Goal: Task Accomplishment & Management: Complete application form

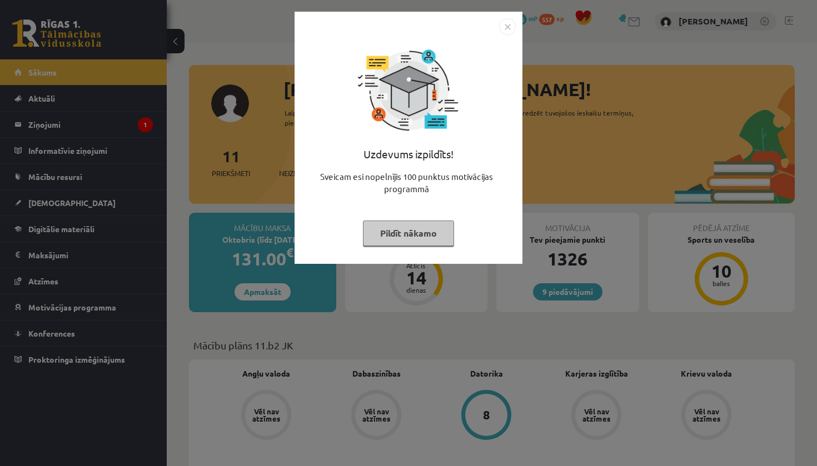
drag, startPoint x: 0, startPoint y: 0, endPoint x: 505, endPoint y: 26, distance: 505.2
click at [505, 26] on img "Close" at bounding box center [507, 26] width 17 height 17
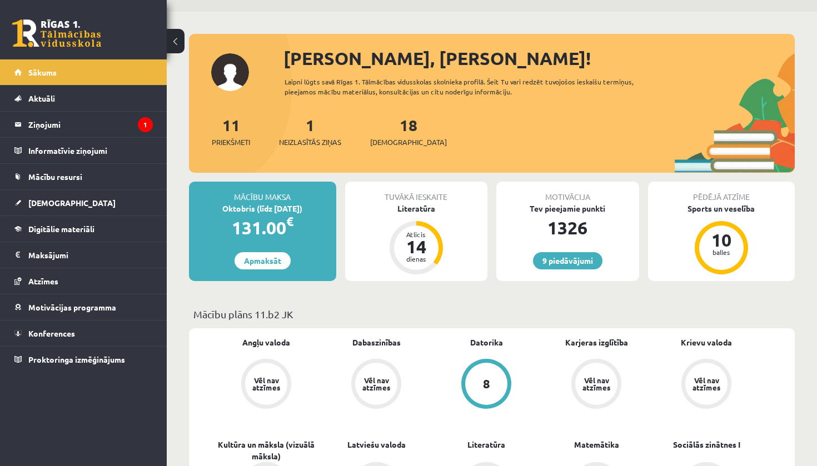
scroll to position [32, 0]
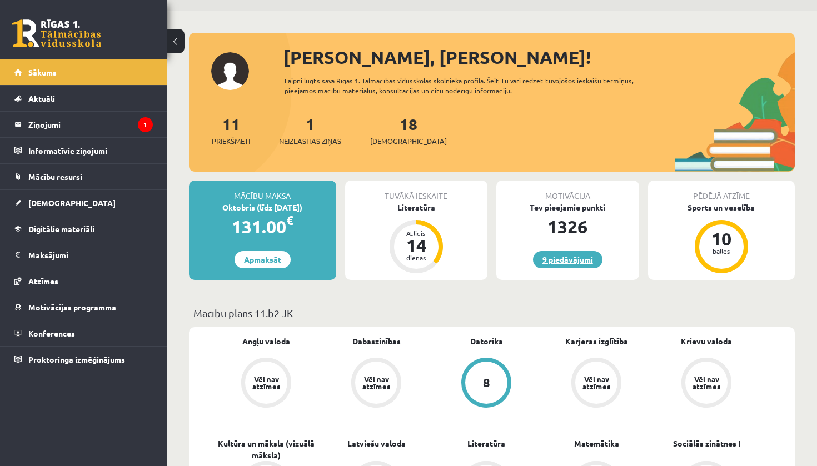
click at [564, 258] on link "9 piedāvājumi" at bounding box center [567, 259] width 69 height 17
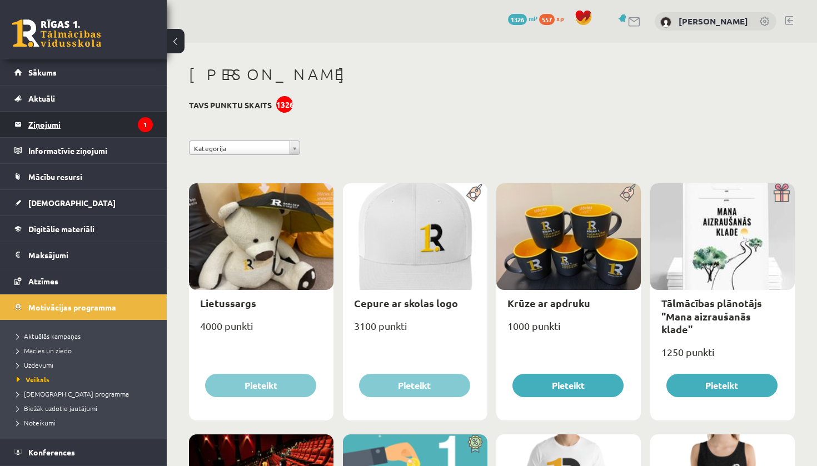
click at [104, 118] on legend "Ziņojumi 1" at bounding box center [90, 125] width 124 height 26
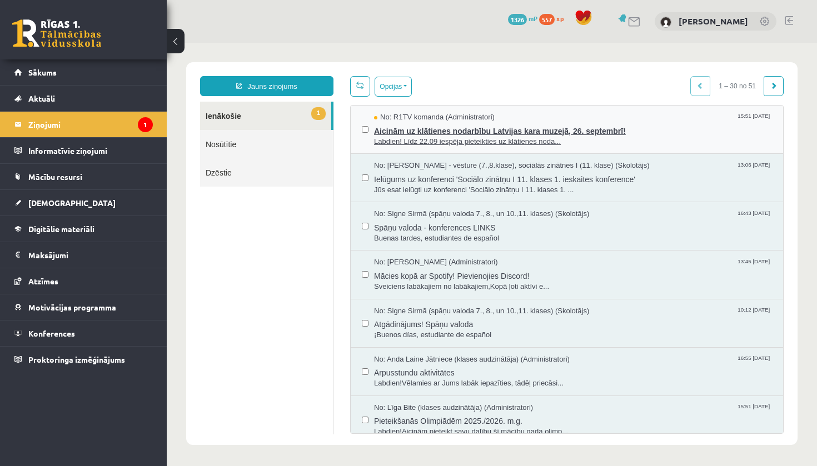
click at [422, 133] on span "Aicinām uz klātienes nodarbību Latvijas kara muzejā, 26. septembrī!" at bounding box center [573, 130] width 398 height 14
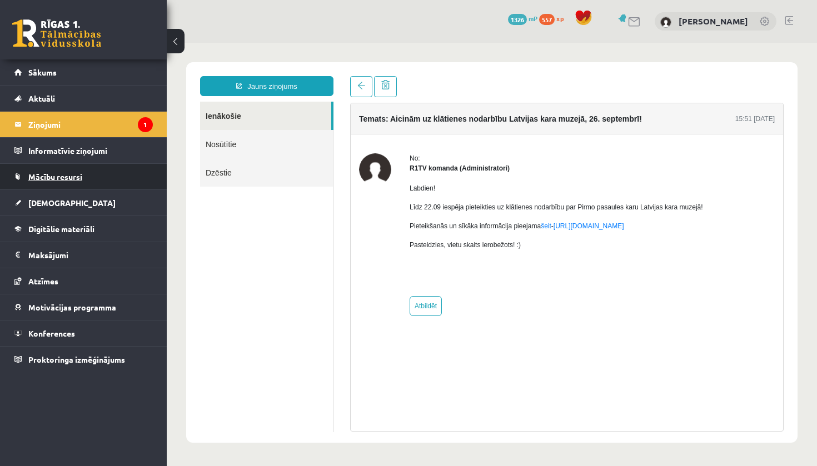
click at [54, 176] on span "Mācību resursi" at bounding box center [55, 177] width 54 height 10
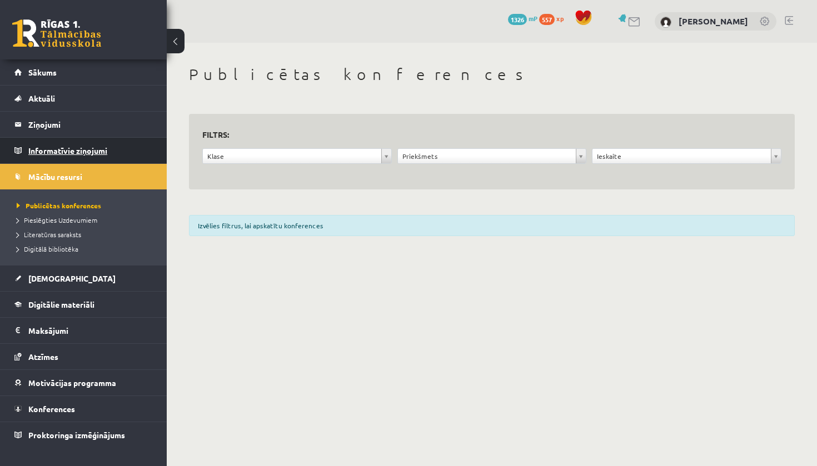
click at [59, 154] on legend "Informatīvie ziņojumi 0" at bounding box center [90, 151] width 124 height 26
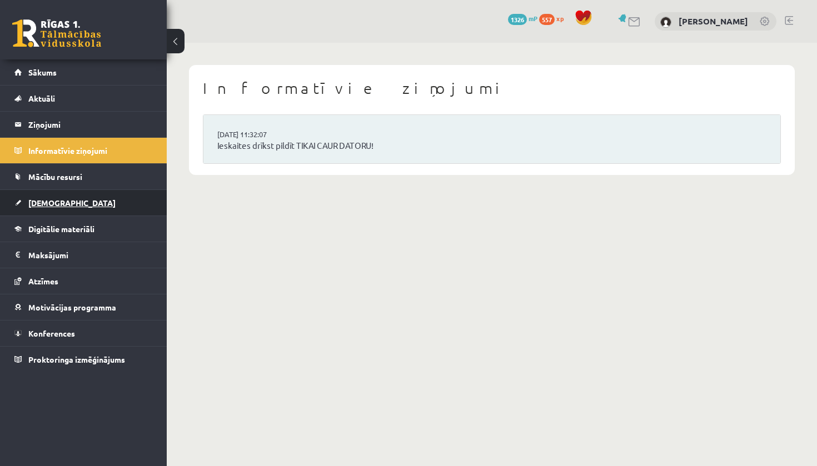
click at [56, 200] on span "[DEMOGRAPHIC_DATA]" at bounding box center [71, 203] width 87 height 10
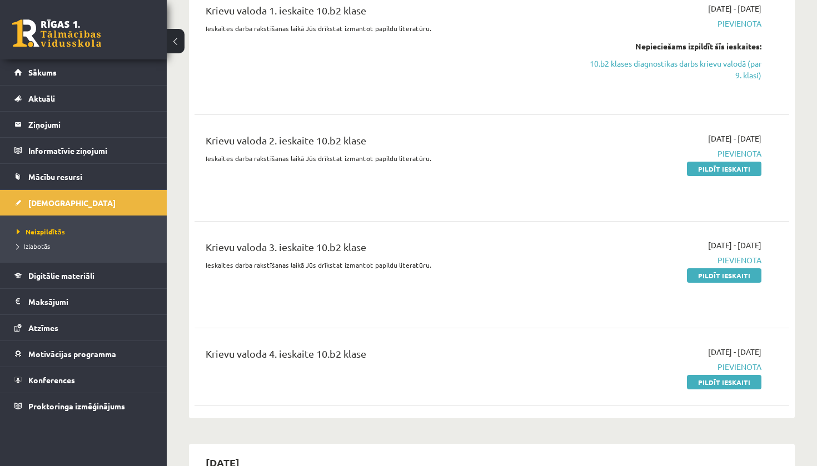
scroll to position [2803, 0]
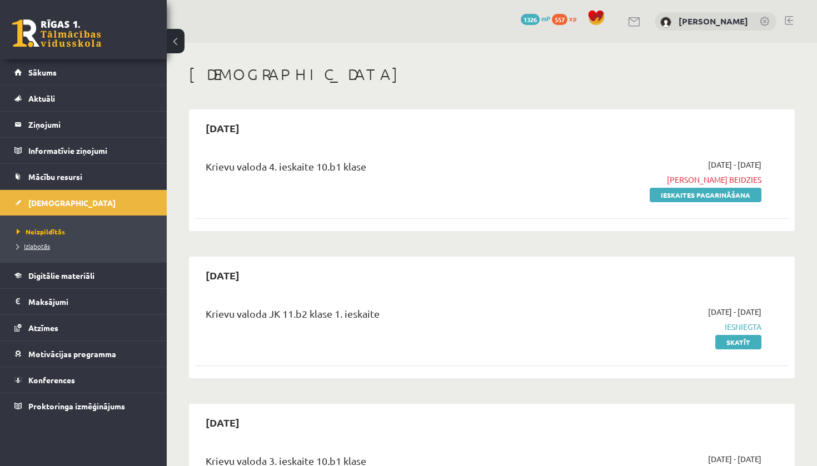
click at [63, 245] on link "Izlabotās" at bounding box center [86, 246] width 139 height 10
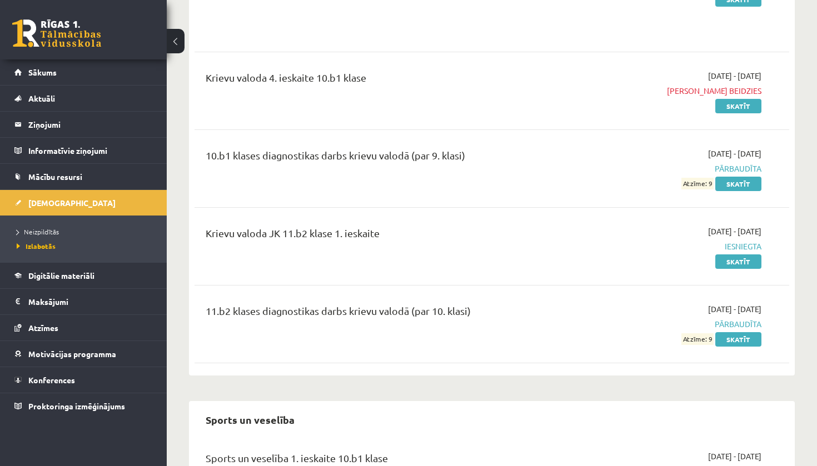
scroll to position [2100, 0]
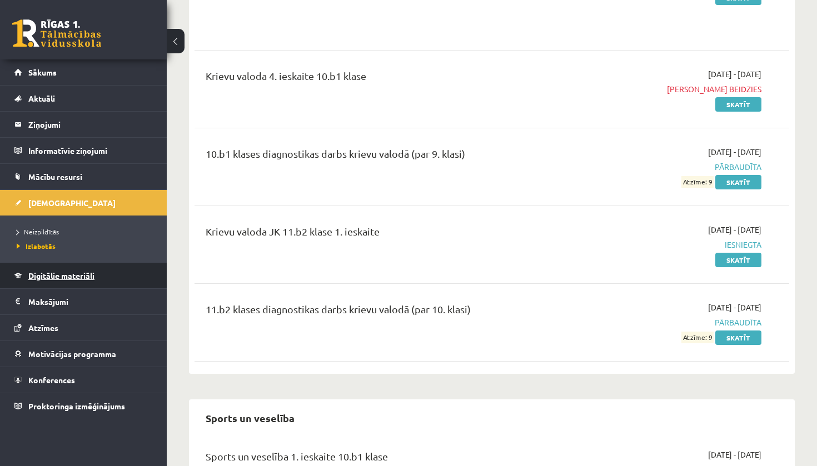
click at [71, 273] on span "Digitālie materiāli" at bounding box center [61, 276] width 66 height 10
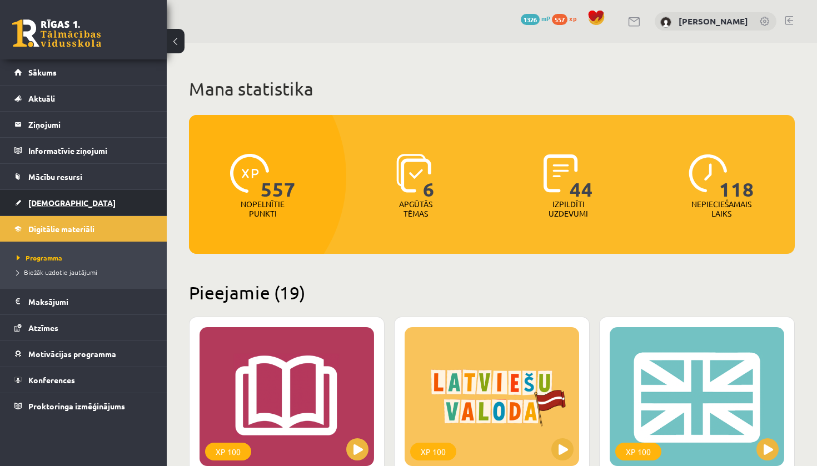
click at [72, 209] on link "[DEMOGRAPHIC_DATA]" at bounding box center [83, 203] width 138 height 26
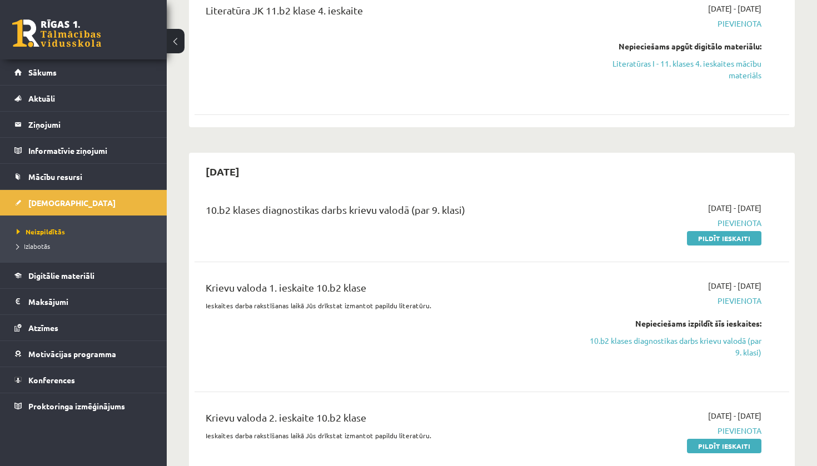
scroll to position [2476, 0]
click at [727, 232] on link "Pildīt ieskaiti" at bounding box center [724, 239] width 74 height 14
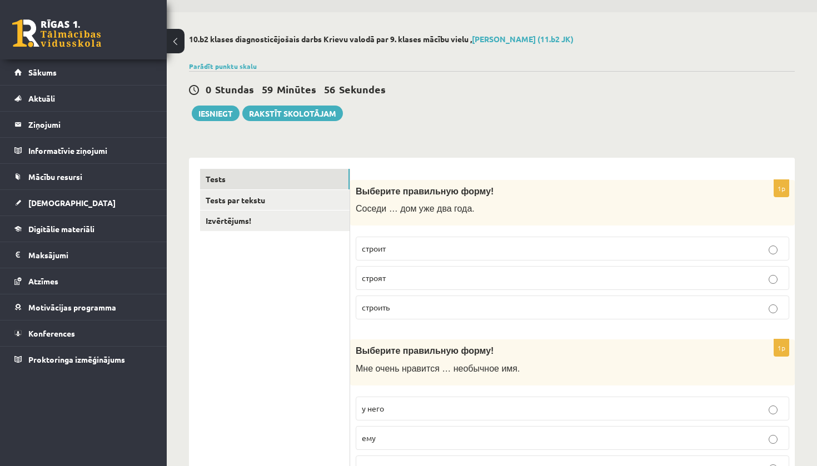
scroll to position [30, 0]
click at [435, 283] on p "строят" at bounding box center [572, 279] width 421 height 12
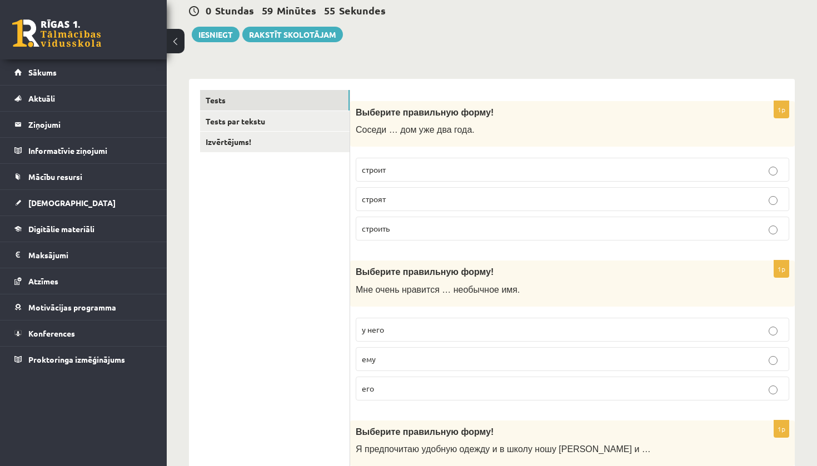
scroll to position [126, 0]
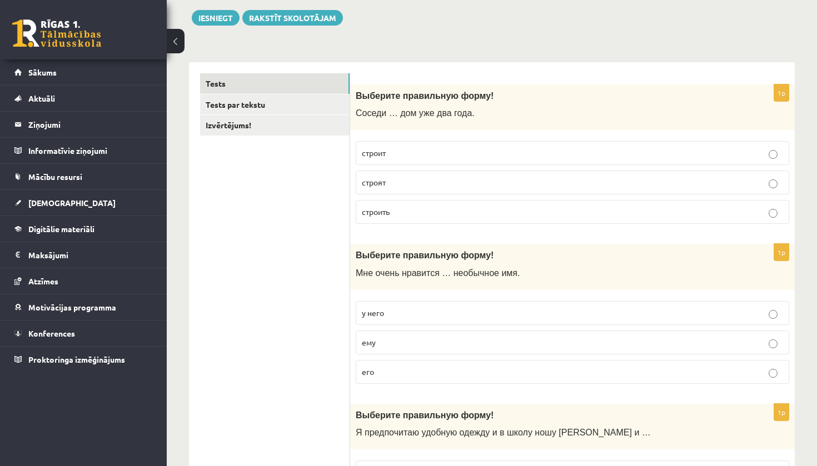
click at [376, 366] on p "его" at bounding box center [572, 372] width 421 height 12
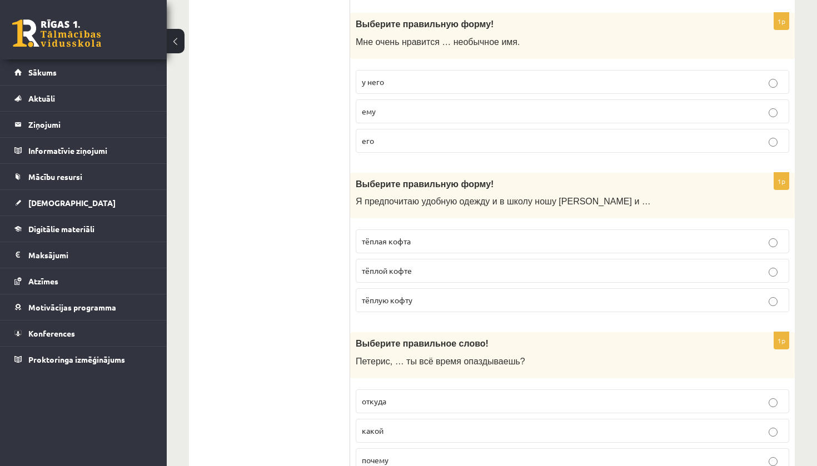
scroll to position [367, 0]
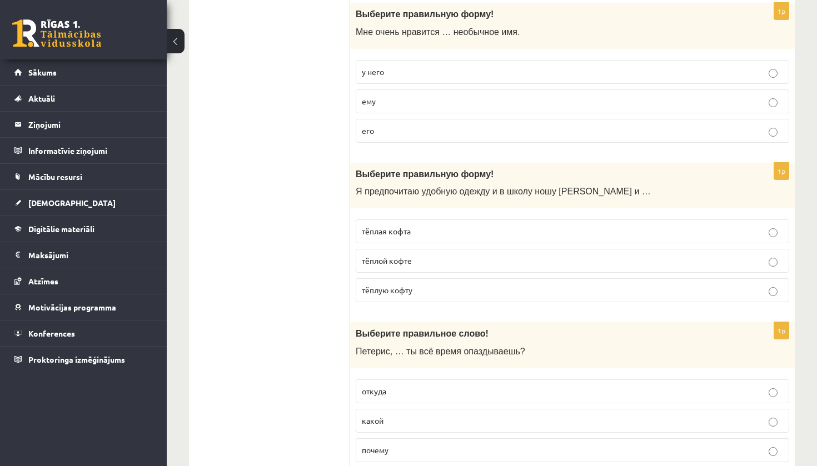
click at [403, 290] on span "тёплую кофту" at bounding box center [387, 290] width 51 height 10
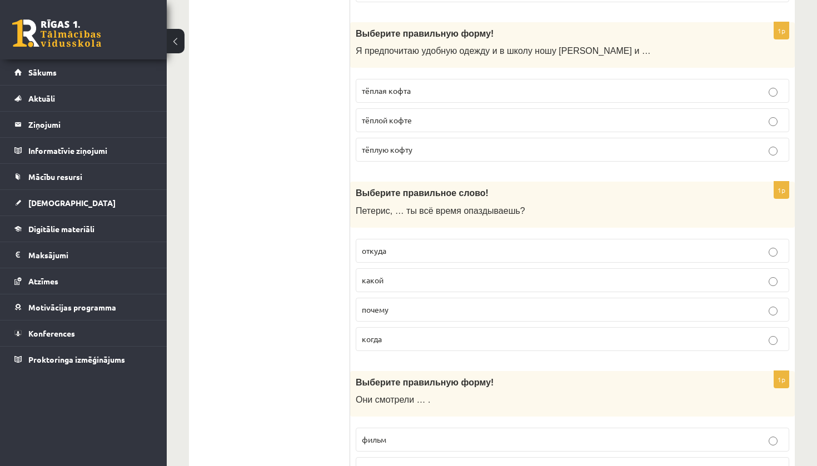
scroll to position [508, 0]
click at [398, 306] on p "почему" at bounding box center [572, 309] width 421 height 12
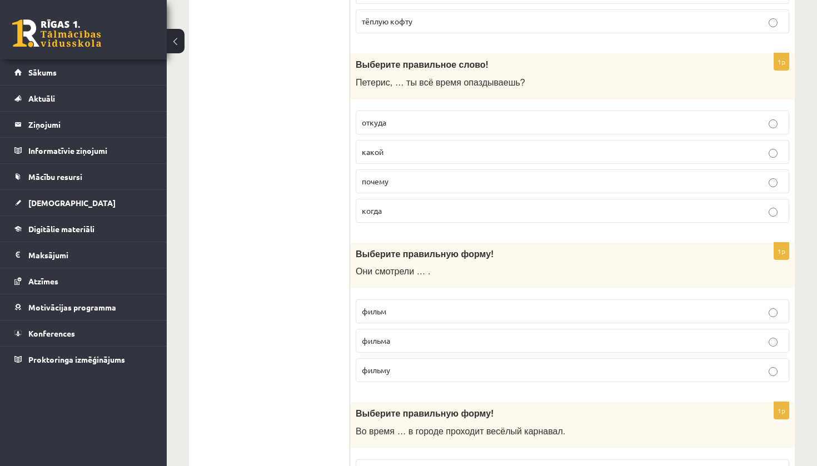
scroll to position [642, 0]
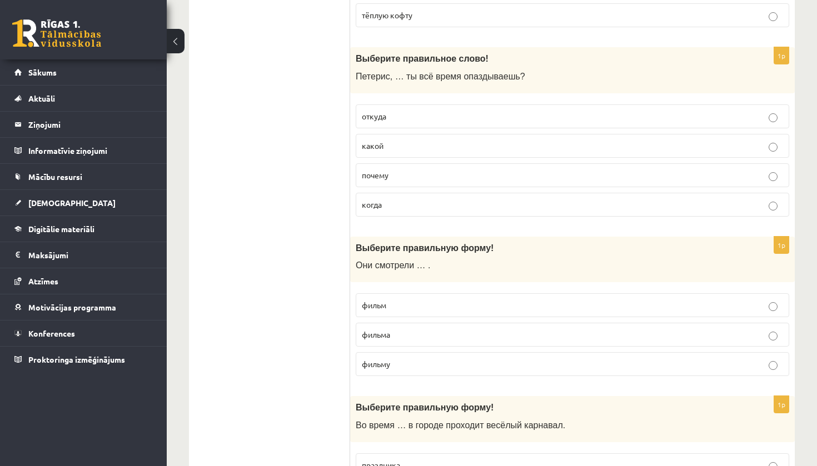
click at [396, 294] on label "фильм" at bounding box center [572, 305] width 433 height 24
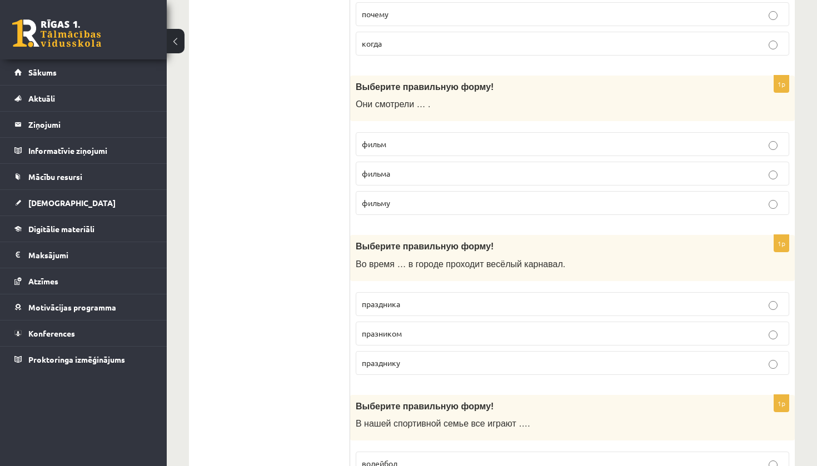
scroll to position [844, 0]
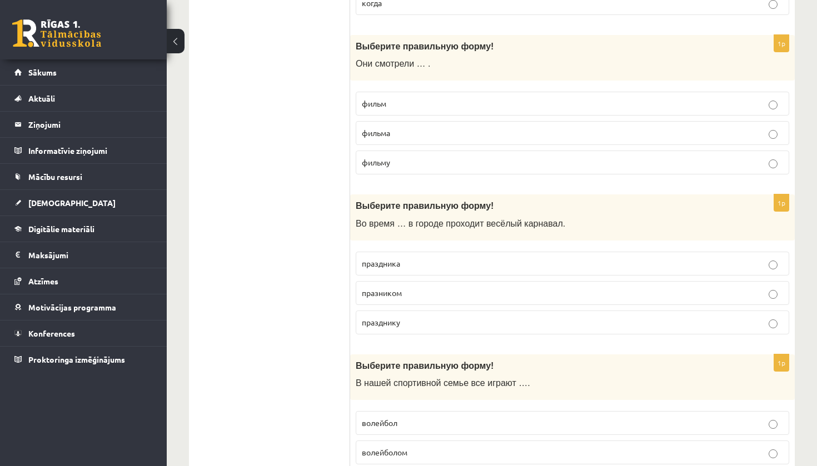
click at [407, 269] on label "праздника" at bounding box center [572, 264] width 433 height 24
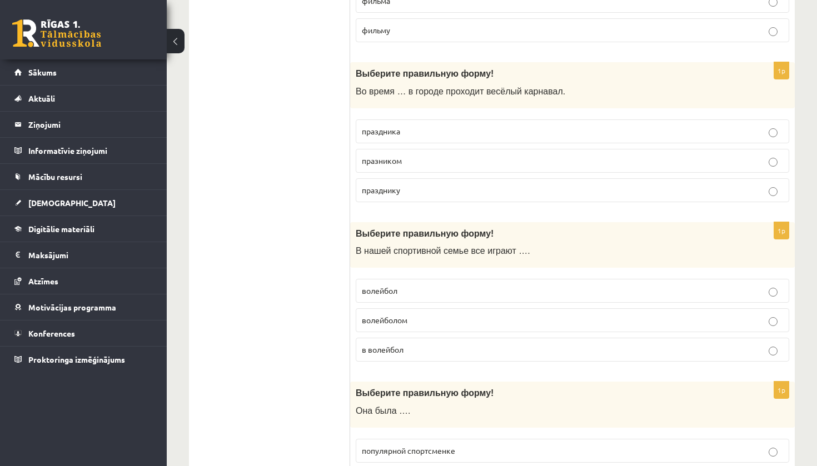
scroll to position [974, 0]
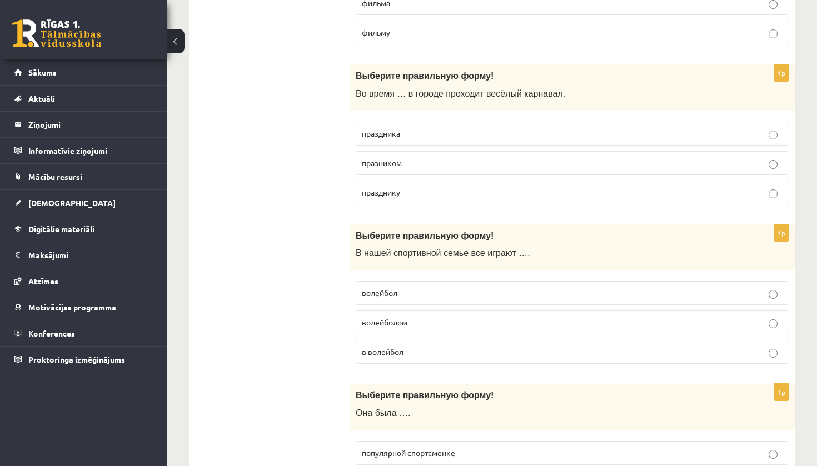
click at [406, 354] on label "в волейбол" at bounding box center [572, 352] width 433 height 24
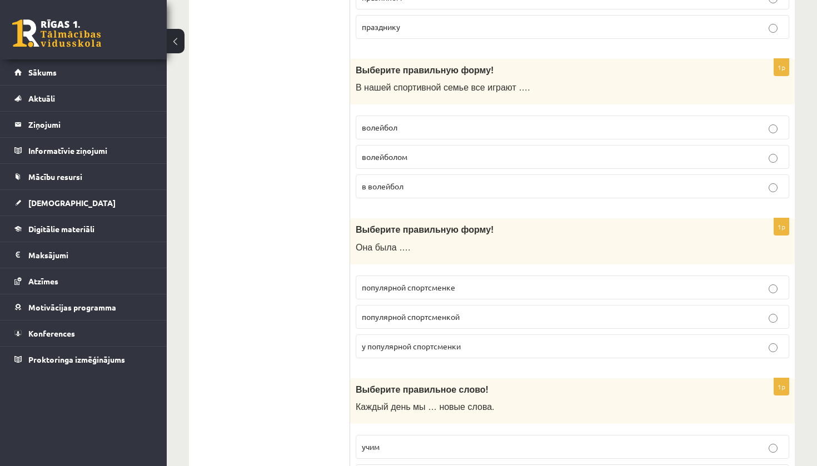
scroll to position [1139, 0]
click at [403, 318] on label "популярной спортсменкой" at bounding box center [572, 318] width 433 height 24
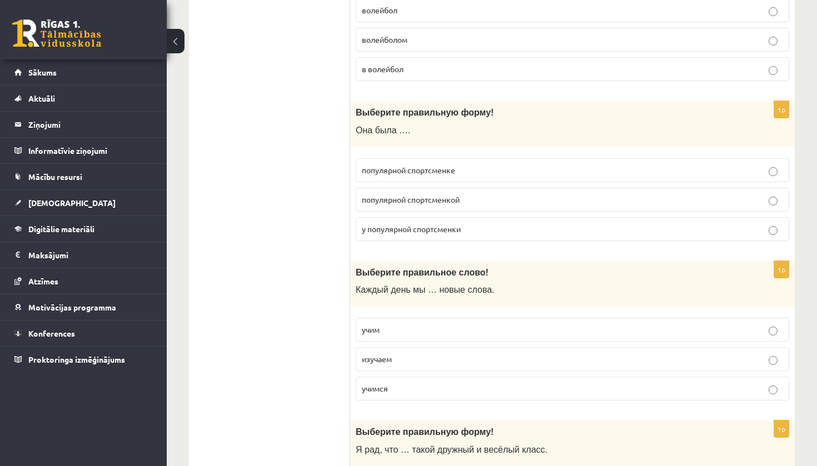
scroll to position [1259, 0]
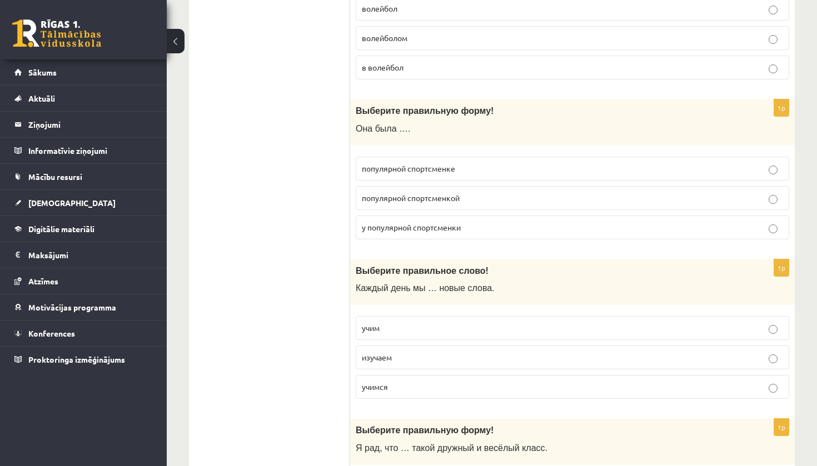
click at [401, 322] on p "учим" at bounding box center [572, 328] width 421 height 12
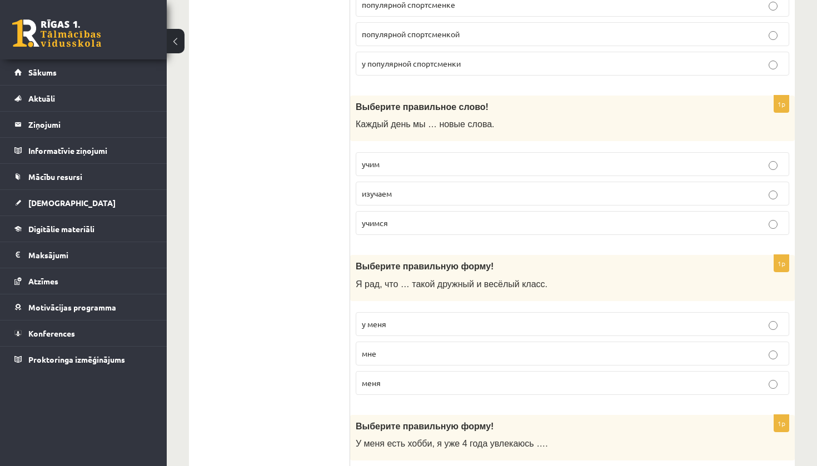
scroll to position [1471, 0]
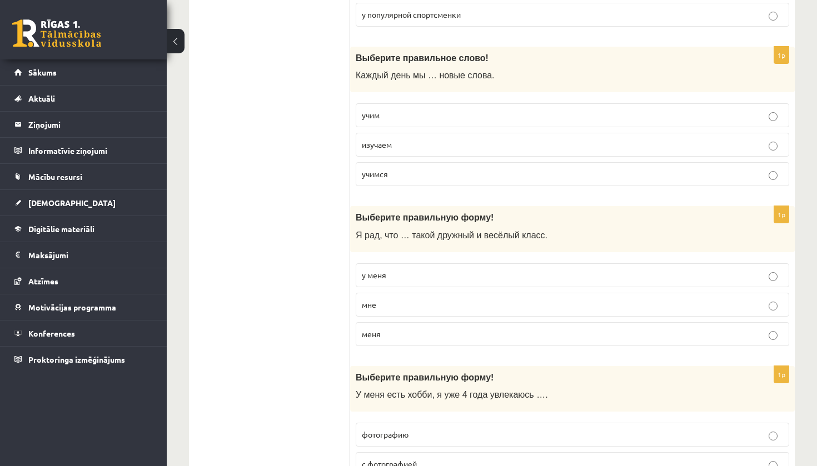
click at [397, 270] on p "у меня" at bounding box center [572, 276] width 421 height 12
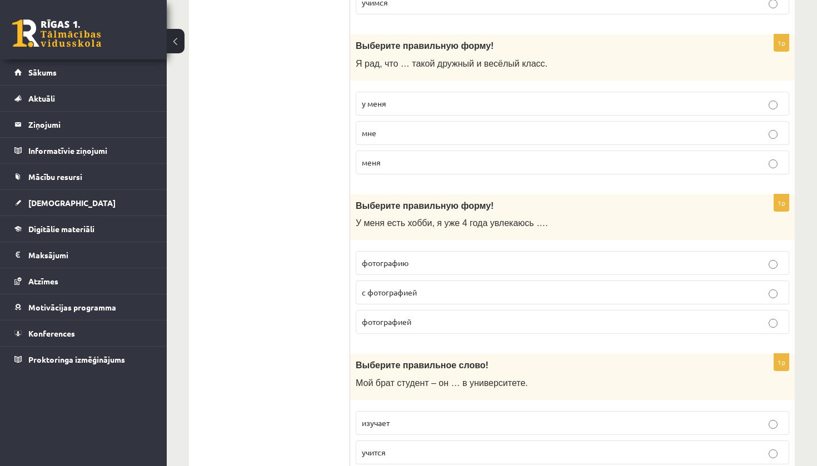
scroll to position [1641, 0]
click at [400, 321] on p "фотографией" at bounding box center [572, 324] width 421 height 12
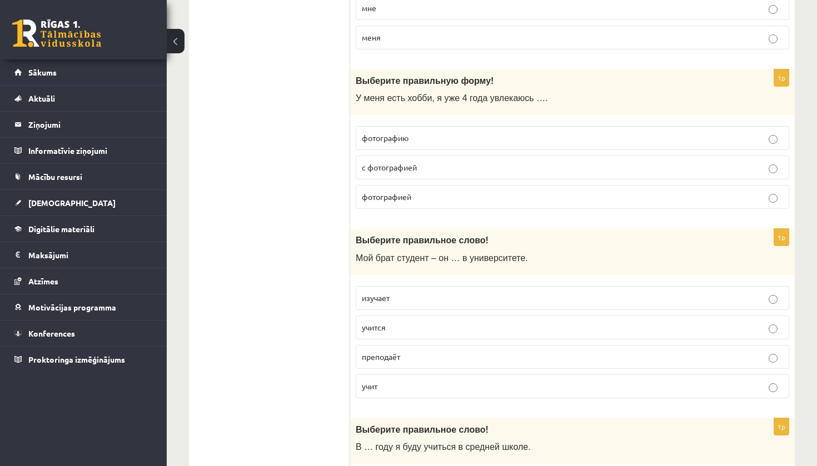
click at [397, 323] on p "учится" at bounding box center [572, 328] width 421 height 12
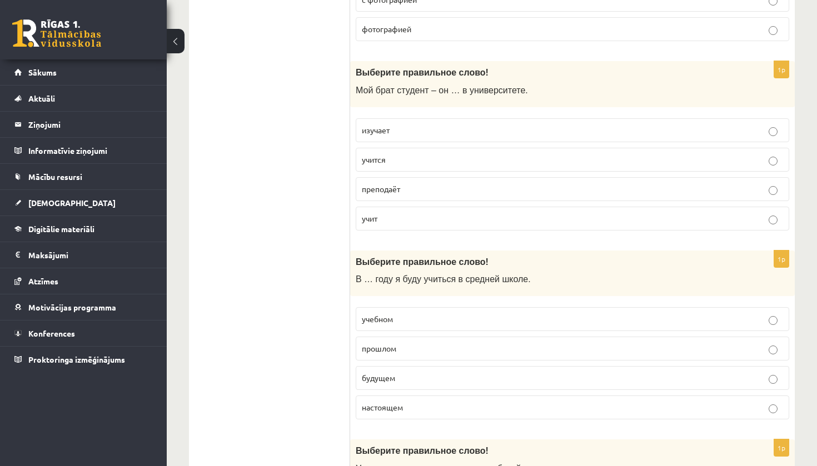
scroll to position [1958, 0]
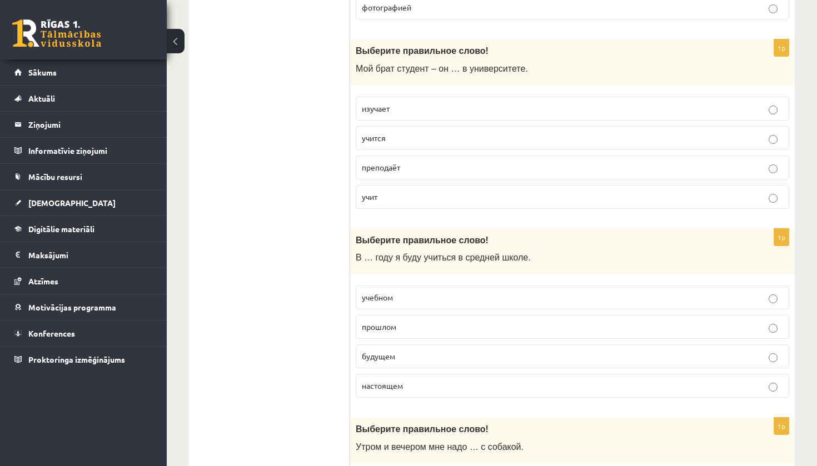
click at [403, 352] on p "будущем" at bounding box center [572, 357] width 421 height 12
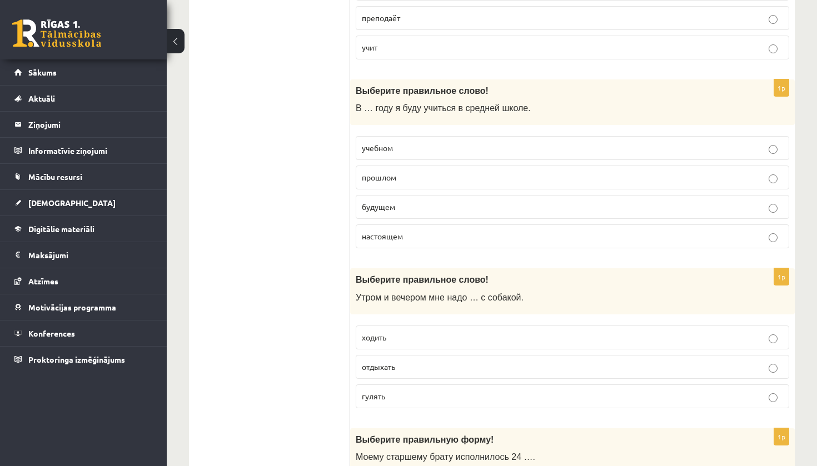
scroll to position [2108, 0]
click at [380, 390] on span "гулять" at bounding box center [373, 395] width 23 height 10
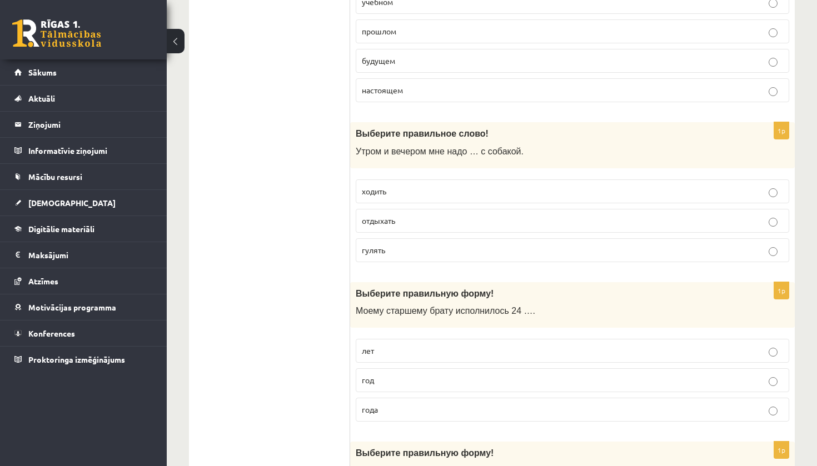
scroll to position [2255, 0]
click at [381, 402] on p "года" at bounding box center [572, 408] width 421 height 12
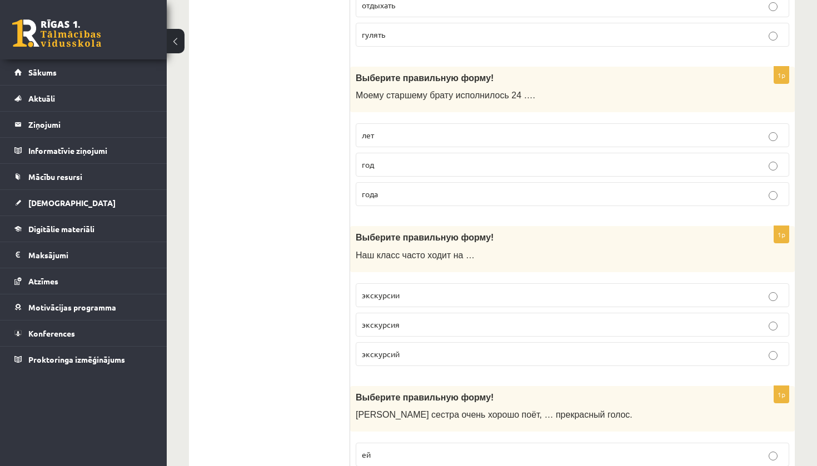
scroll to position [2469, 0]
click at [396, 290] on span "экскурсии" at bounding box center [381, 295] width 38 height 10
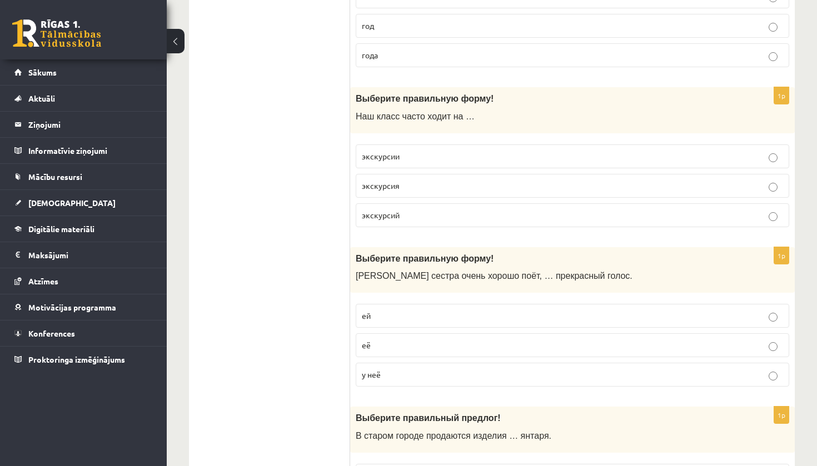
scroll to position [2612, 0]
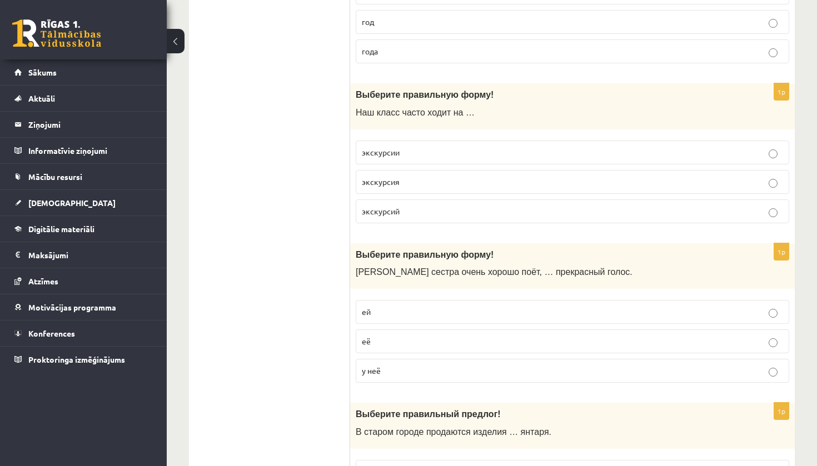
click at [393, 365] on p "у неё" at bounding box center [572, 371] width 421 height 12
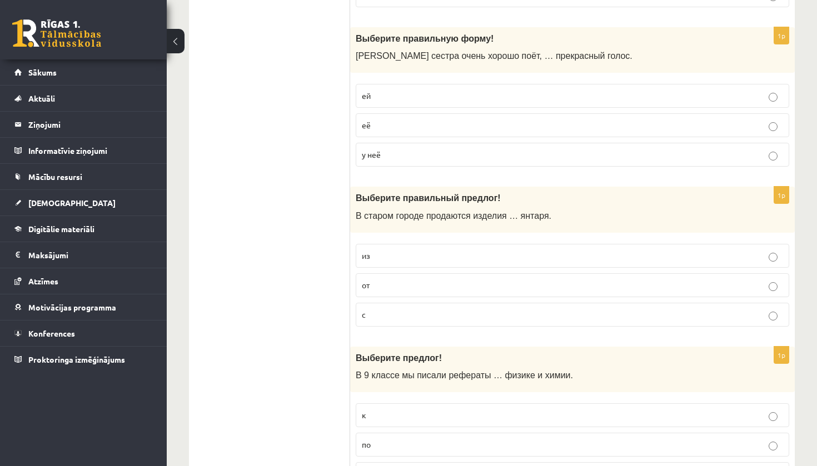
scroll to position [2830, 0]
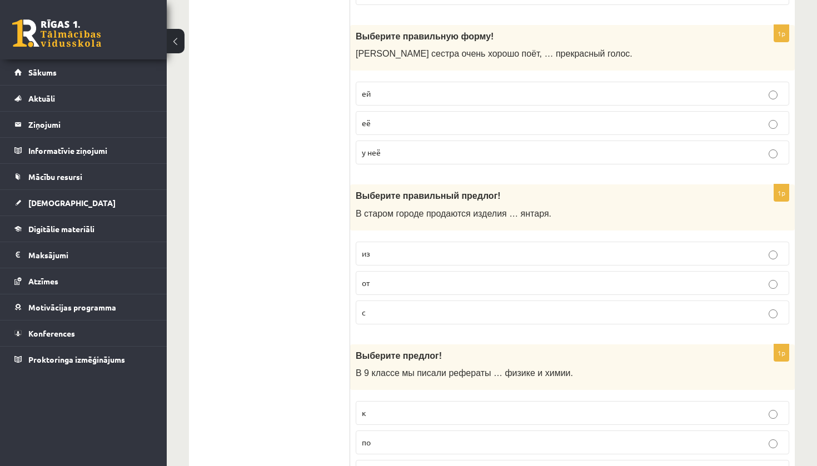
click at [411, 248] on p "из" at bounding box center [572, 254] width 421 height 12
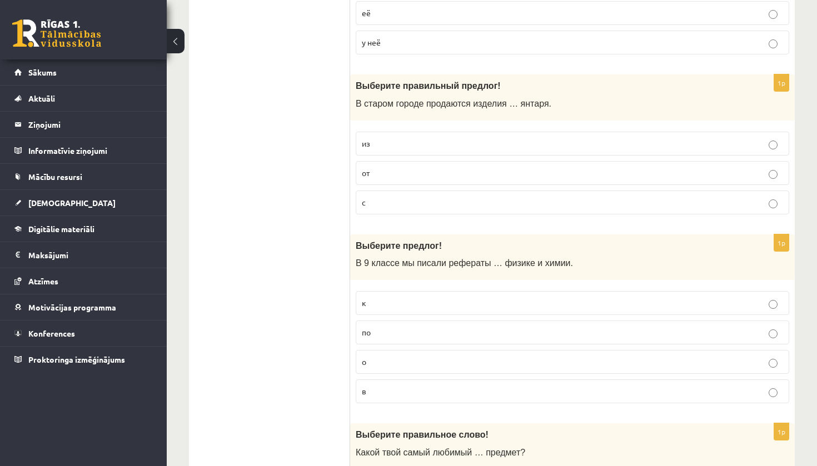
scroll to position [2942, 0]
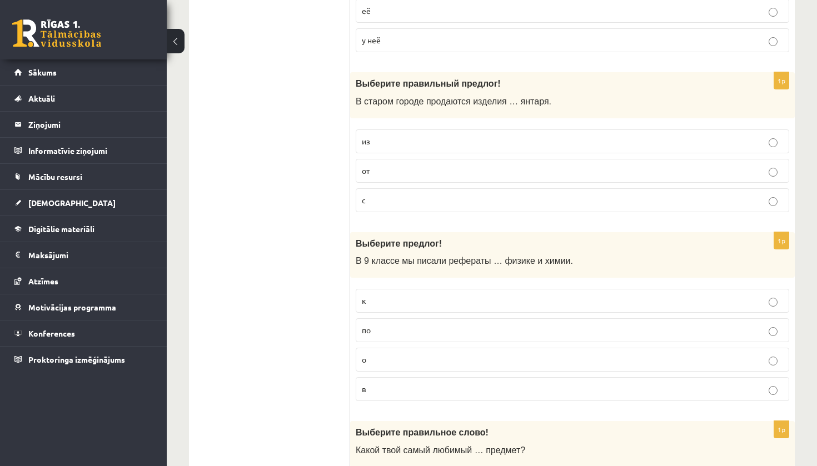
click at [406, 325] on p "по" at bounding box center [572, 331] width 421 height 12
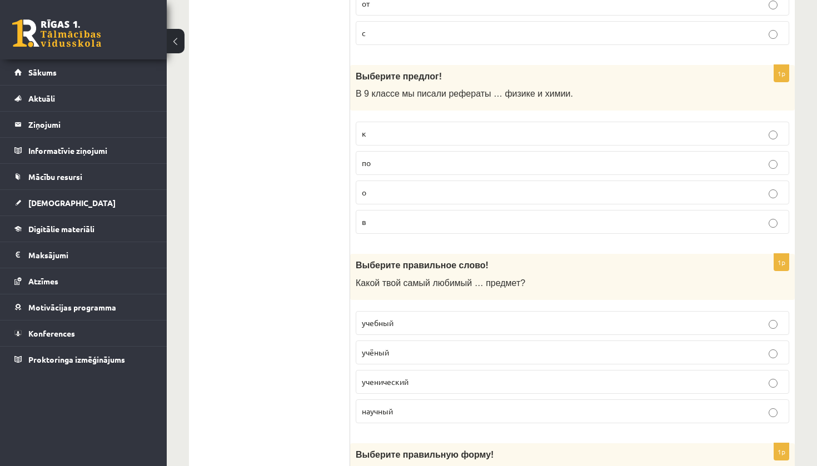
scroll to position [3115, 0]
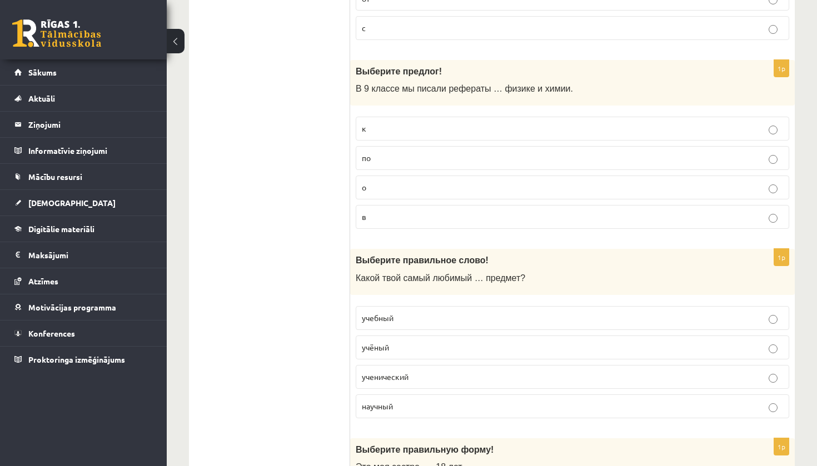
click at [406, 312] on p "учебный" at bounding box center [572, 318] width 421 height 12
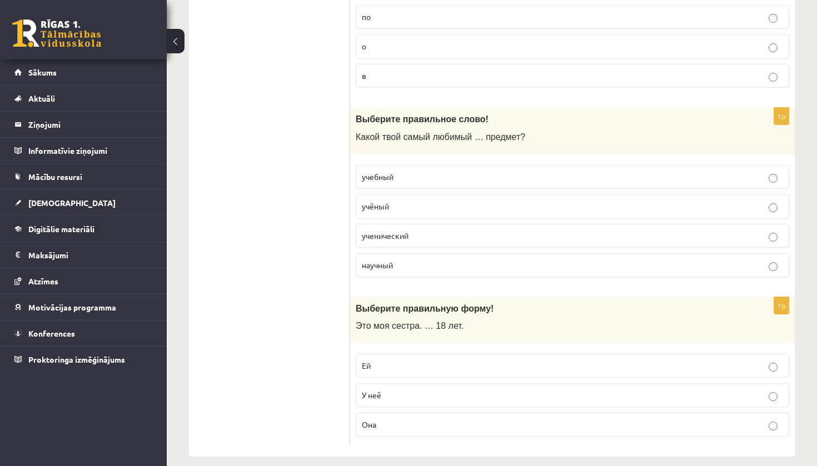
scroll to position [3255, 0]
click at [408, 361] on p "Ей" at bounding box center [572, 367] width 421 height 12
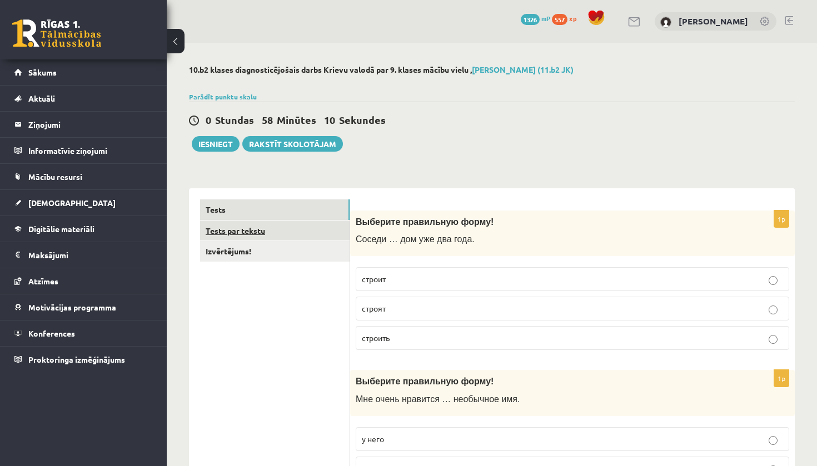
scroll to position [0, 0]
click at [278, 231] on link "Tests par tekstu" at bounding box center [274, 231] width 149 height 21
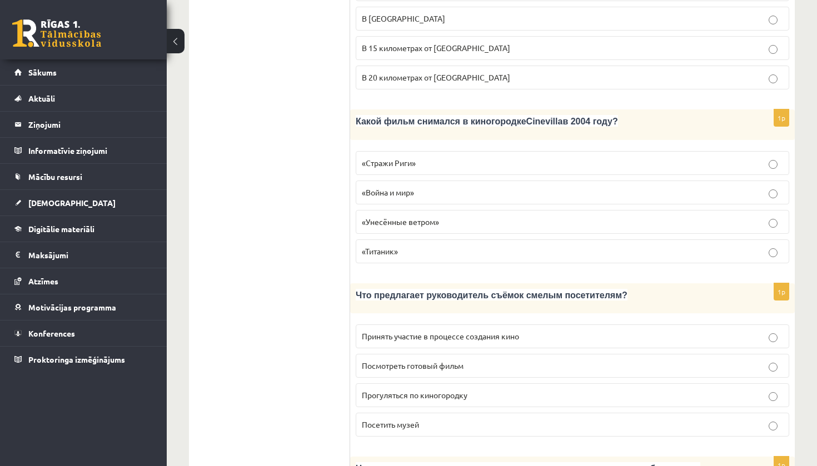
scroll to position [687, 1]
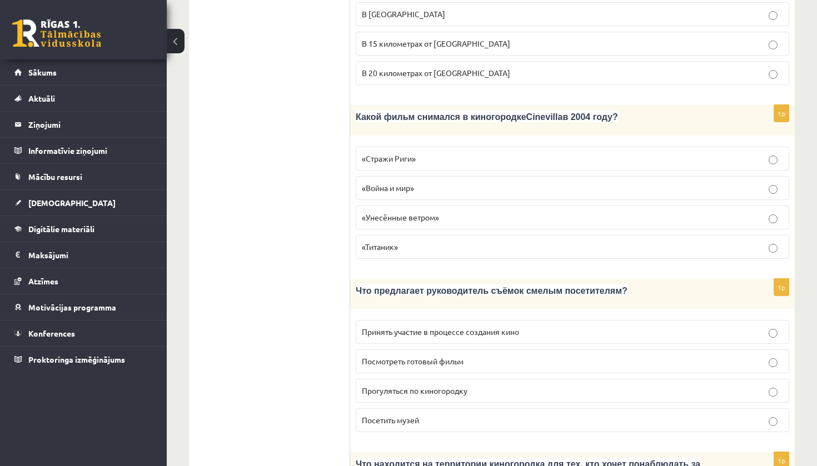
click at [470, 327] on span "Принять участие в процессе создания кино" at bounding box center [440, 332] width 157 height 10
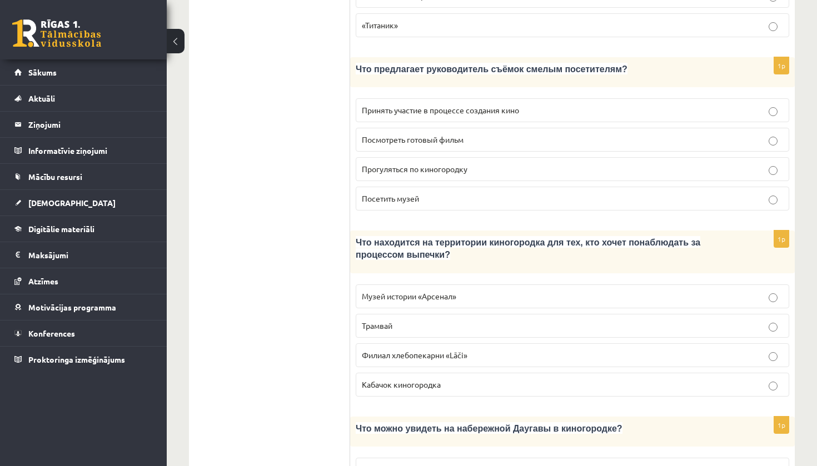
scroll to position [915, 0]
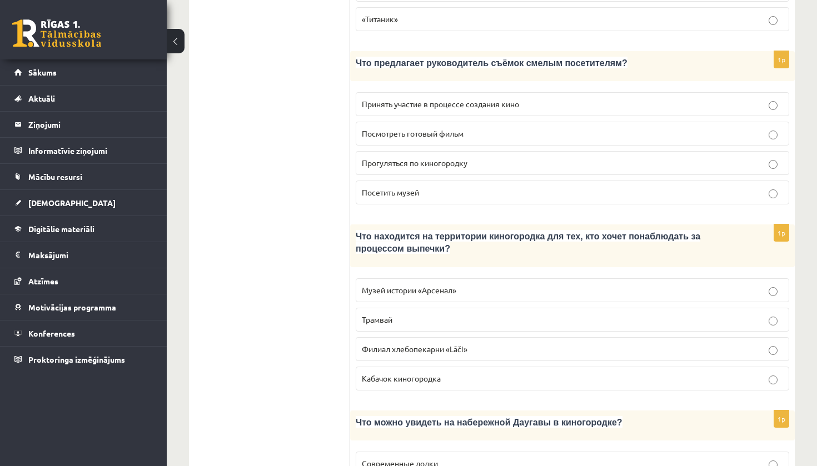
click at [420, 344] on span "Филиал хлебопекарни «Lāči»" at bounding box center [415, 349] width 106 height 10
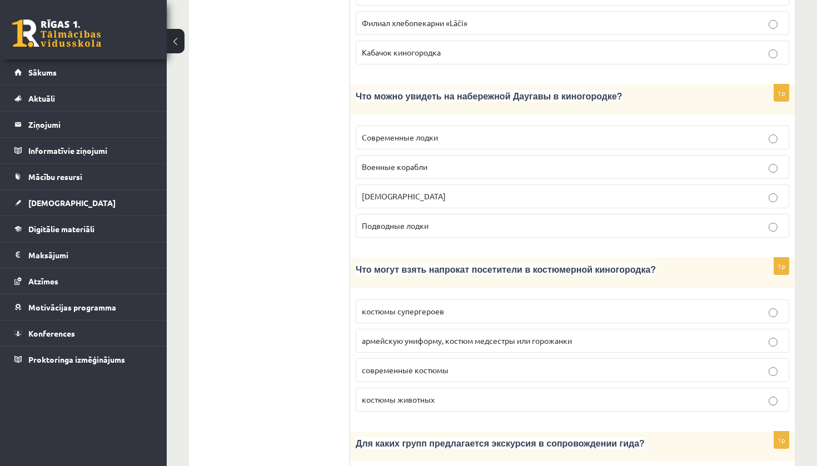
scroll to position [1239, 0]
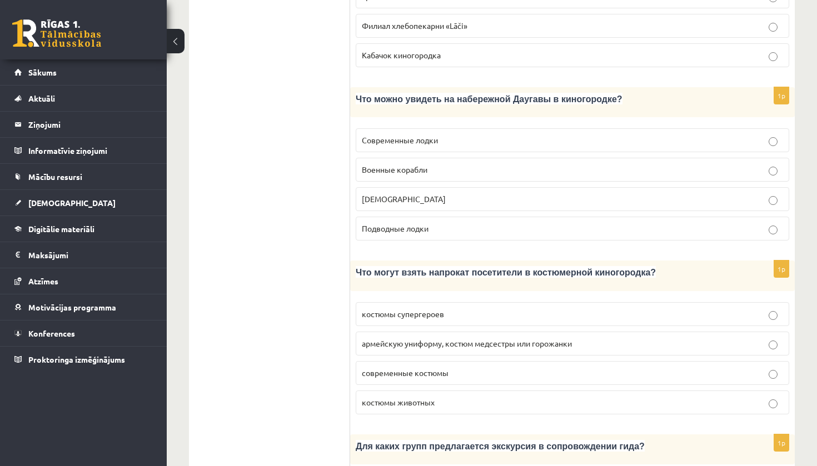
click at [427, 338] on span "армейскую униформу, костюм медсестры или горожанки" at bounding box center [467, 343] width 210 height 10
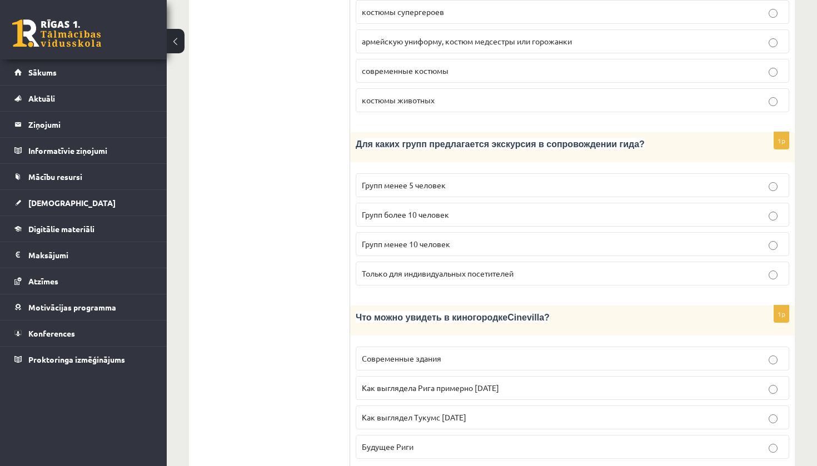
scroll to position [1556, 1]
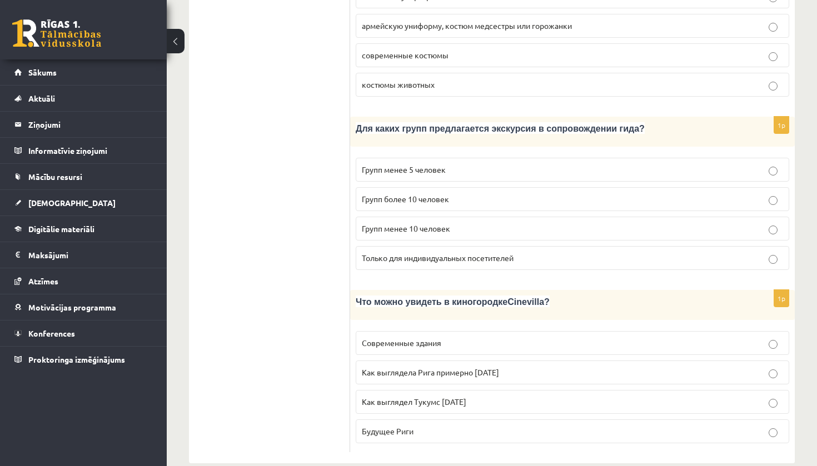
click at [410, 367] on span "Как выглядела Рига примерно 100 лет назад" at bounding box center [430, 372] width 137 height 10
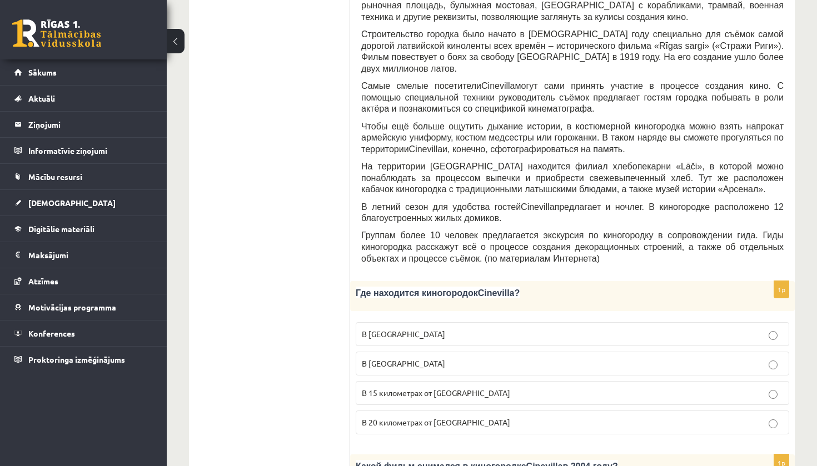
scroll to position [337, 0]
click at [426, 388] on span "В 15 километрах от Тукумса" at bounding box center [436, 393] width 148 height 10
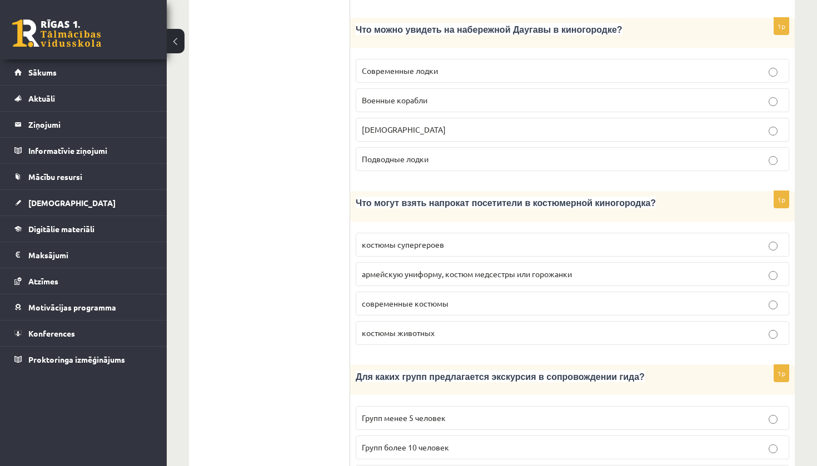
scroll to position [1307, 0]
click at [517, 119] on label "Кораблики" at bounding box center [572, 131] width 433 height 24
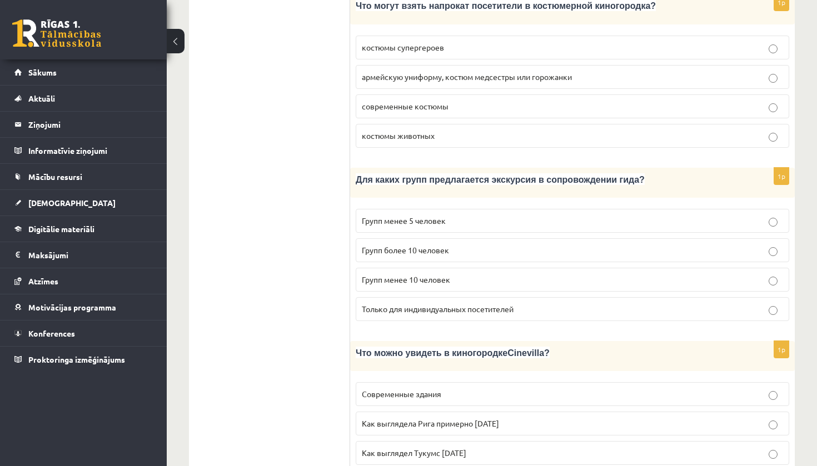
scroll to position [1508, 0]
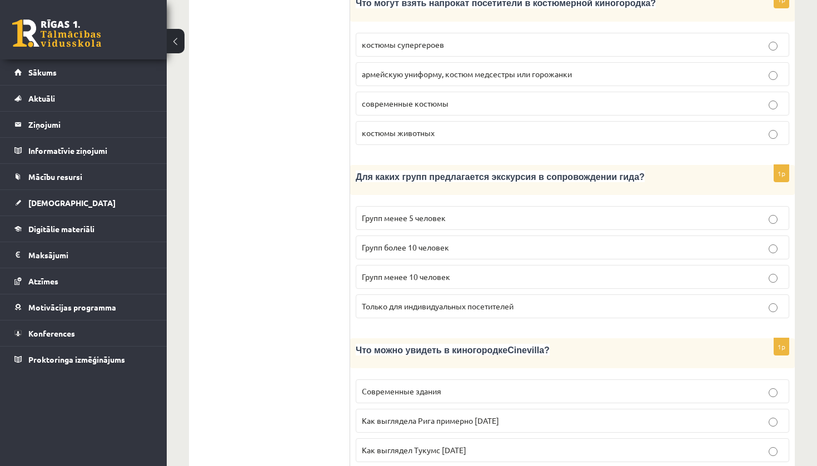
click at [528, 242] on p "Групп более 10 человек" at bounding box center [572, 248] width 421 height 12
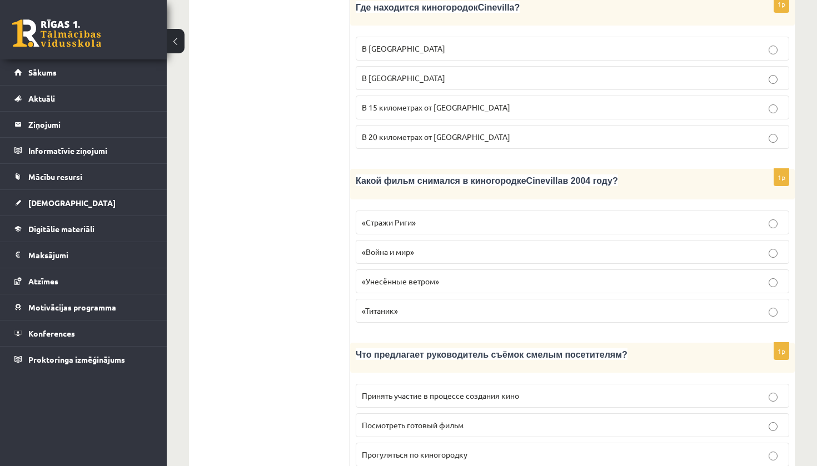
scroll to position [621, 0]
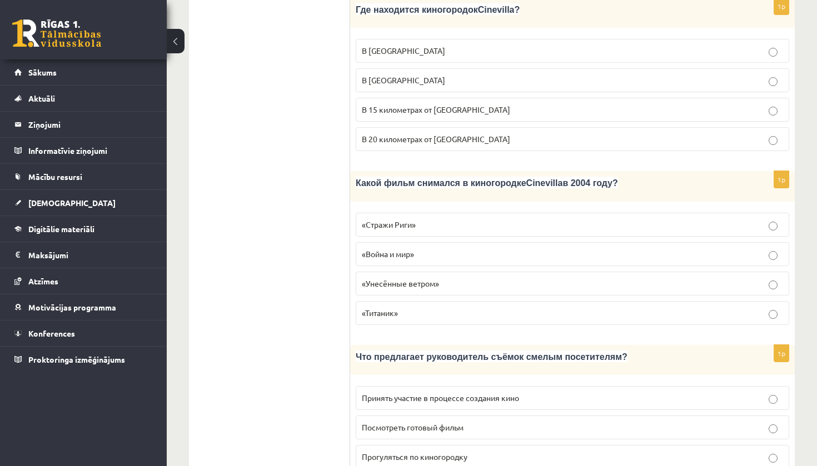
click at [497, 213] on label "«Стражи Риги»" at bounding box center [572, 225] width 433 height 24
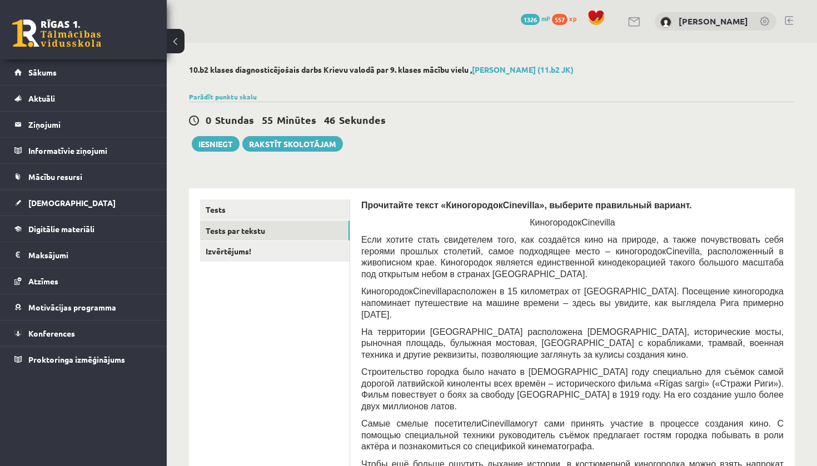
scroll to position [0, 0]
click at [288, 252] on link "Izvērtējums!" at bounding box center [274, 251] width 149 height 21
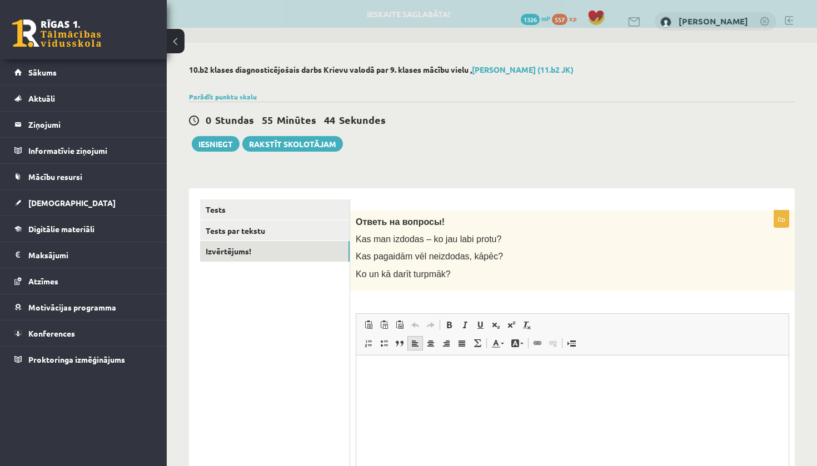
click at [420, 336] on link "По левому краю" at bounding box center [415, 343] width 16 height 14
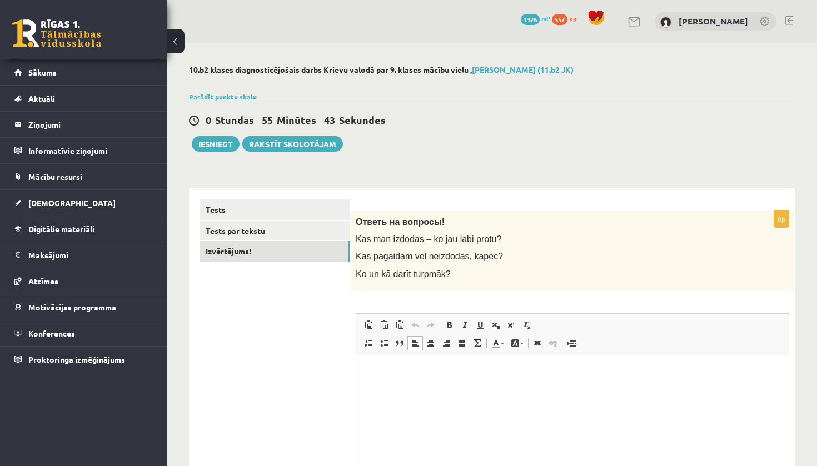
click at [408, 389] on html at bounding box center [572, 372] width 432 height 34
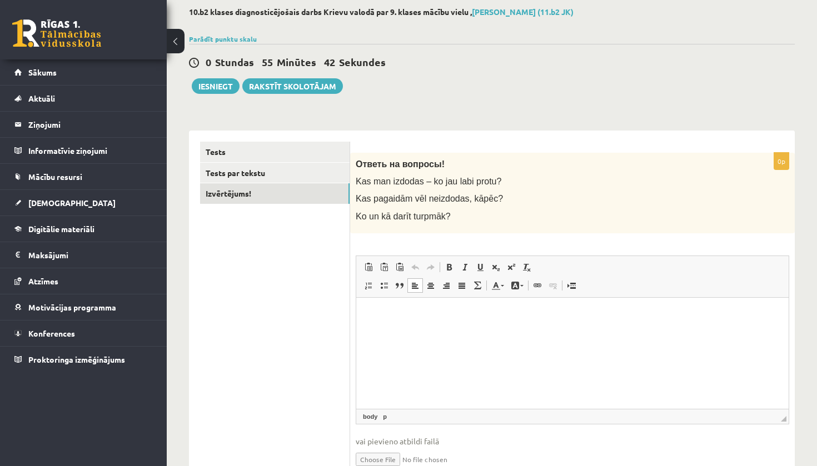
scroll to position [60, 0]
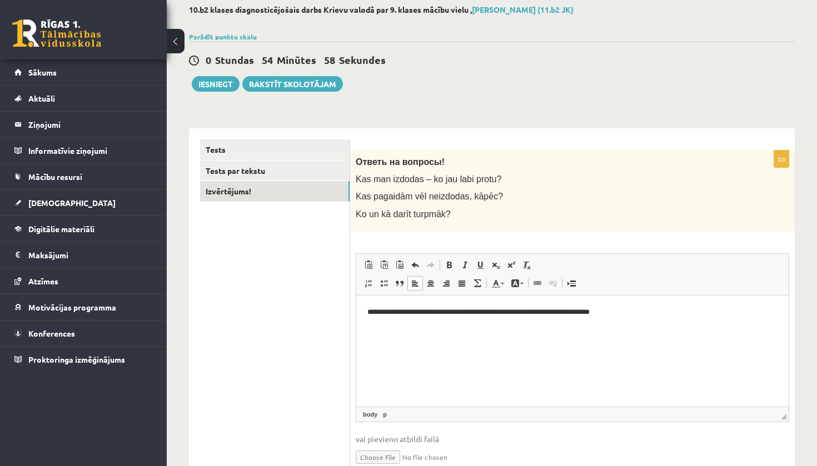
click at [522, 311] on p "**********" at bounding box center [572, 311] width 410 height 11
click at [684, 288] on span "Панели инструментов редактора Вставить Комбинация клавиш Command+V Вставить тол…" at bounding box center [572, 275] width 432 height 42
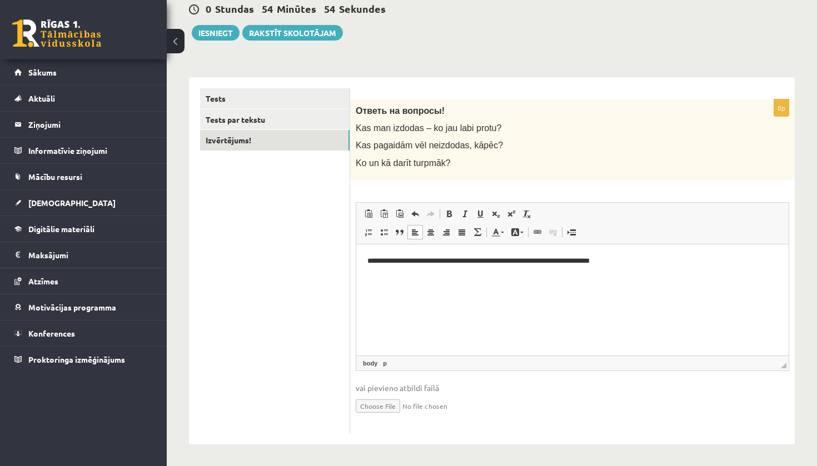
scroll to position [111, 0]
click at [208, 29] on button "Iesniegt" at bounding box center [216, 34] width 48 height 16
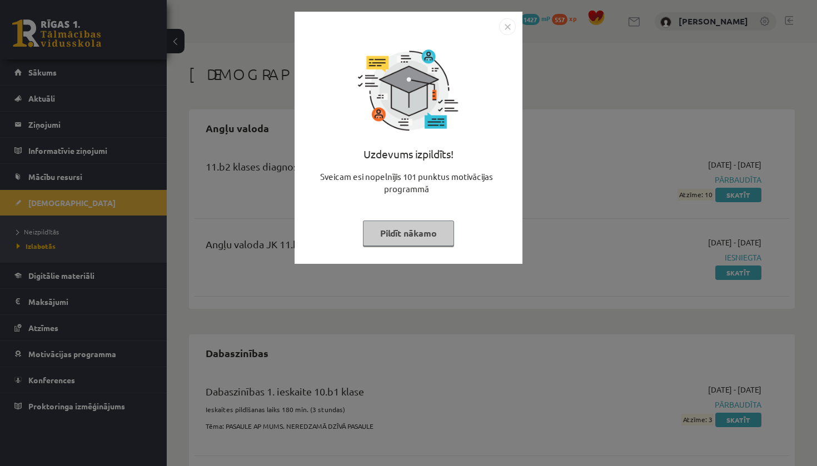
click at [417, 234] on button "Pildīt nākamo" at bounding box center [408, 234] width 91 height 26
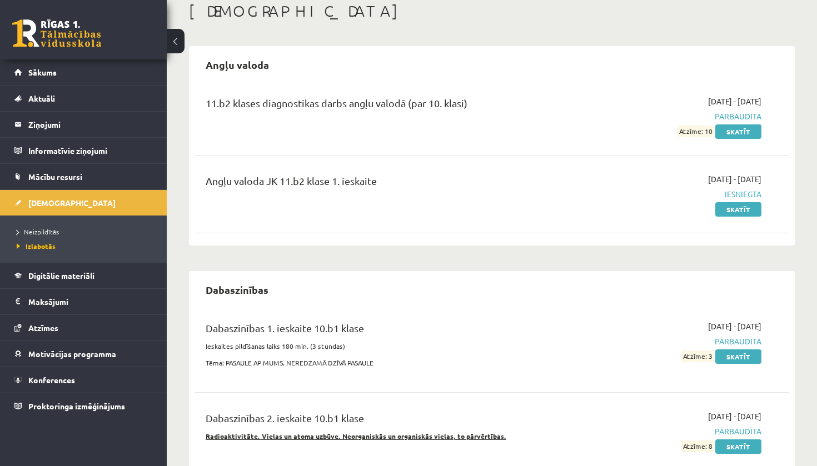
scroll to position [64, 0]
click at [28, 231] on span "Neizpildītās" at bounding box center [38, 231] width 42 height 9
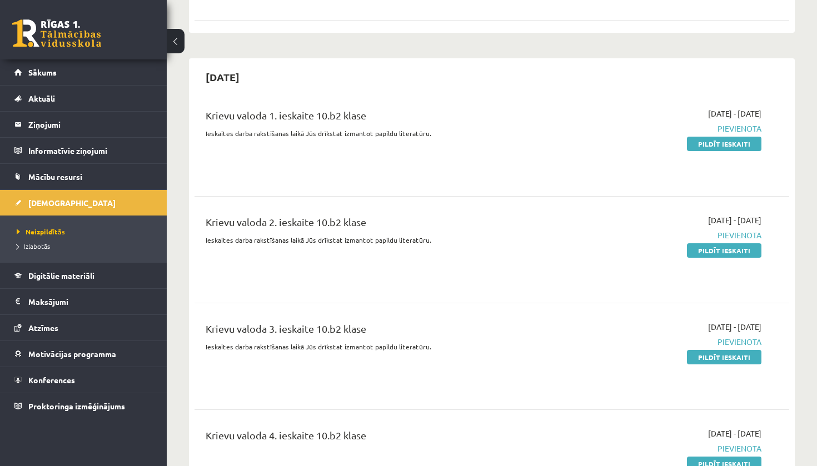
scroll to position [2571, 0]
click at [37, 242] on link "Izlabotās" at bounding box center [86, 246] width 139 height 10
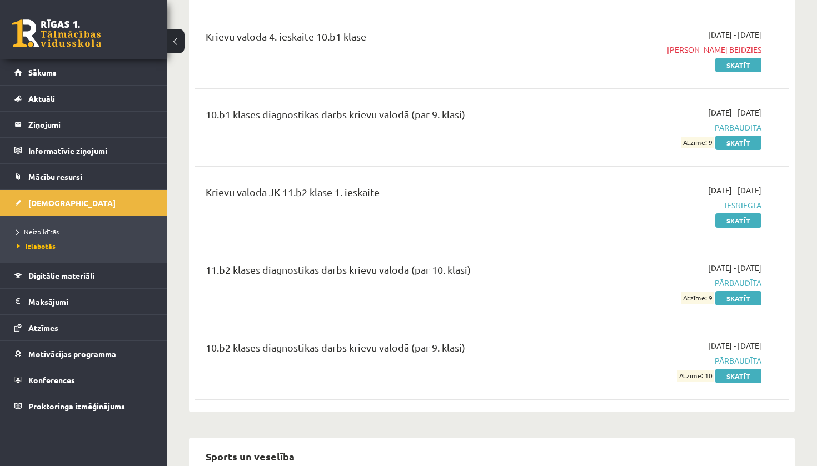
scroll to position [2142, 0]
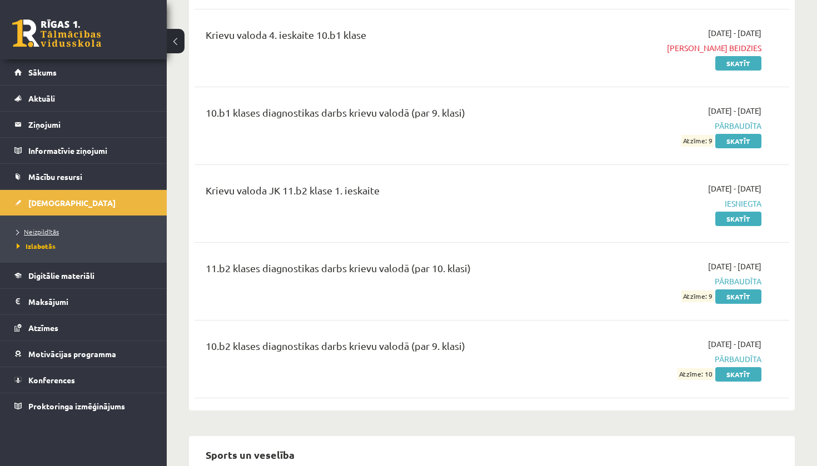
click at [93, 227] on link "Neizpildītās" at bounding box center [86, 232] width 139 height 10
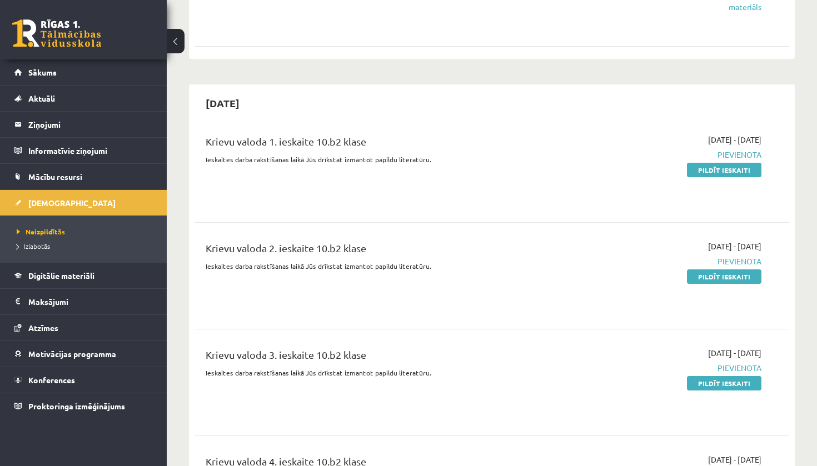
scroll to position [2548, 0]
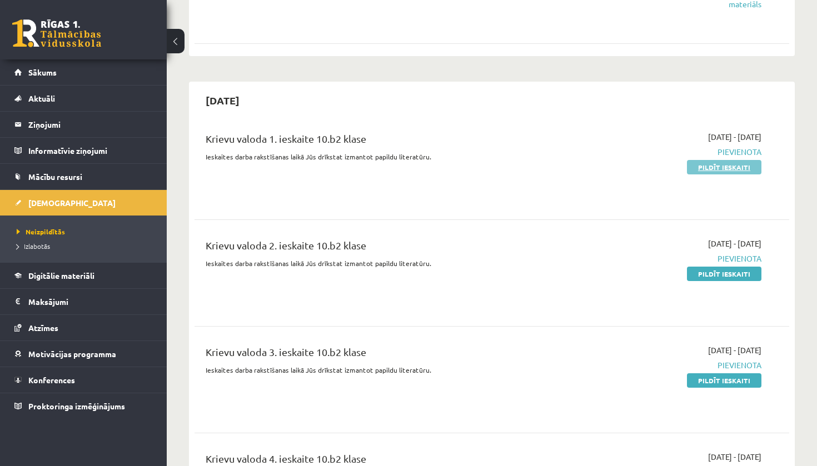
click at [712, 160] on link "Pildīt ieskaiti" at bounding box center [724, 167] width 74 height 14
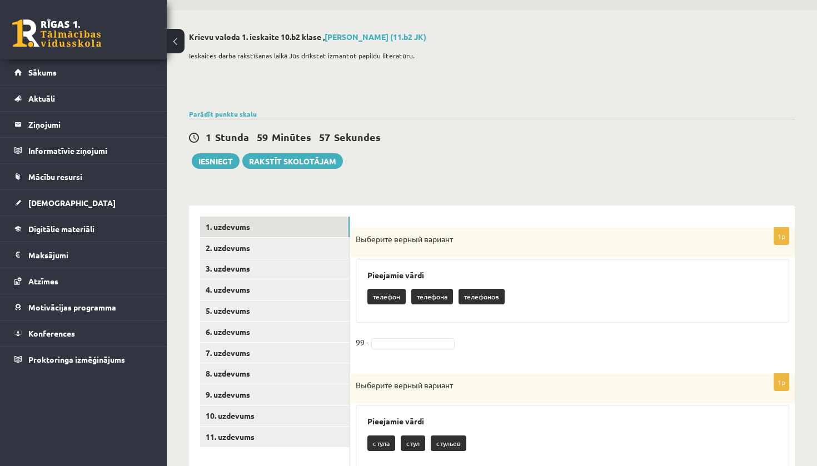
scroll to position [47, 0]
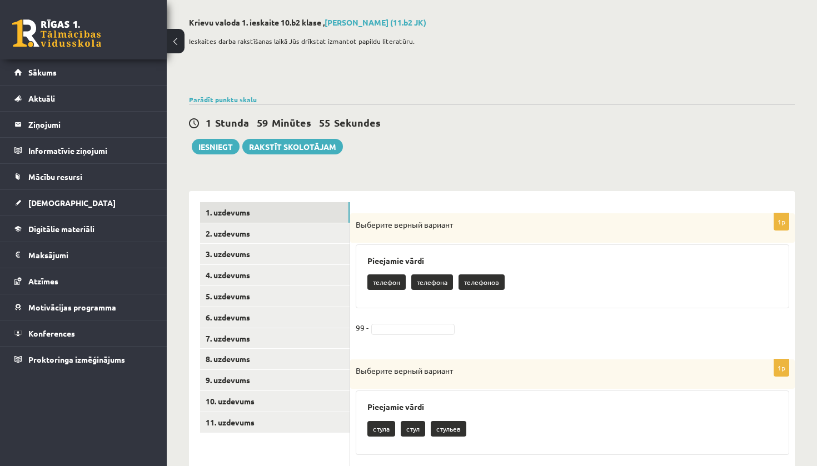
click at [473, 291] on div "телефон телефона телефонов" at bounding box center [572, 284] width 410 height 26
click at [474, 290] on div "телефон телефона телефонов" at bounding box center [572, 284] width 410 height 26
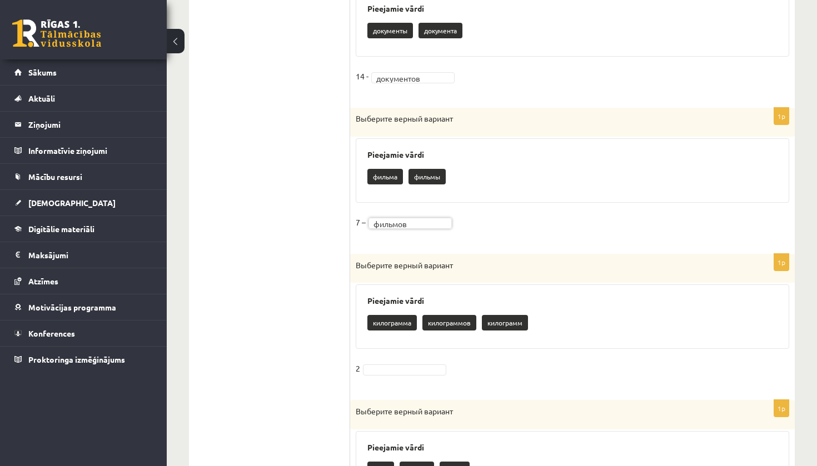
scroll to position [1032, 0]
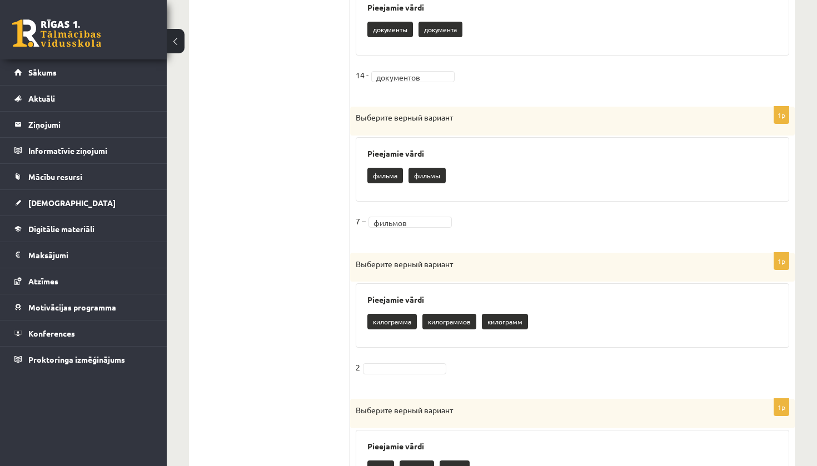
click at [410, 369] on fieldset "2" at bounding box center [572, 370] width 433 height 23
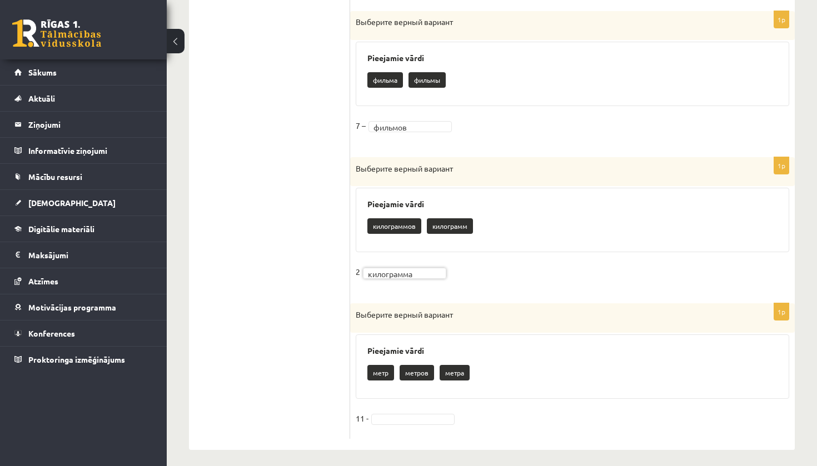
scroll to position [1126, 0]
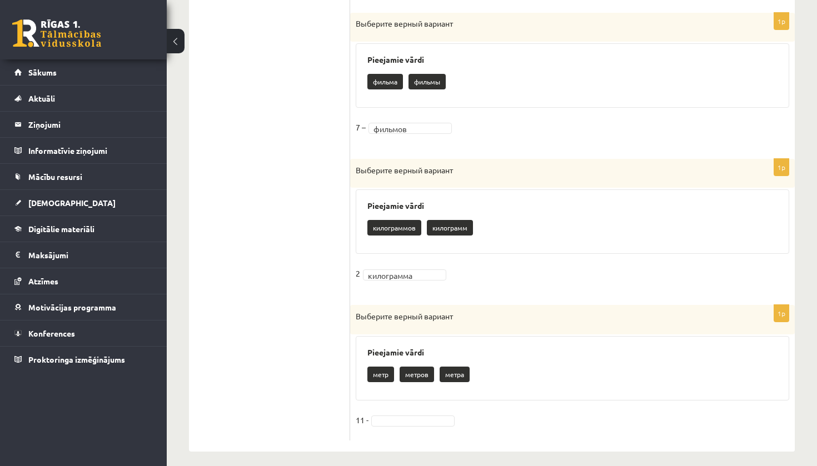
click at [412, 420] on fieldset "11 -" at bounding box center [572, 423] width 433 height 23
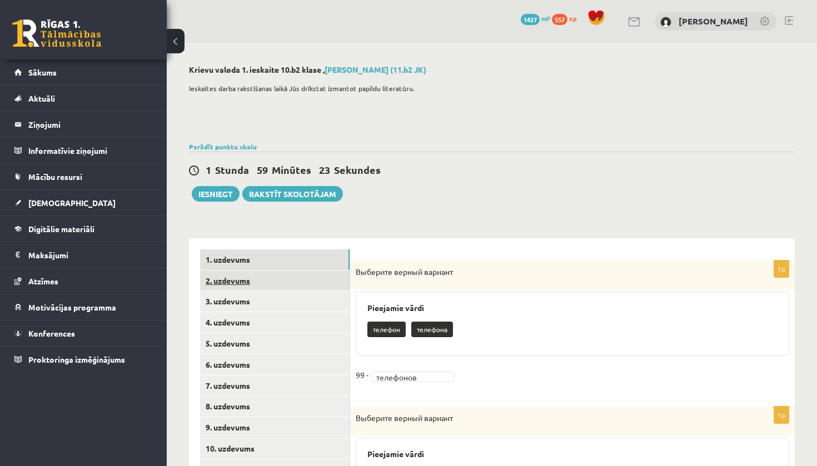
scroll to position [0, 0]
click at [300, 280] on link "2. uzdevums" at bounding box center [274, 281] width 149 height 21
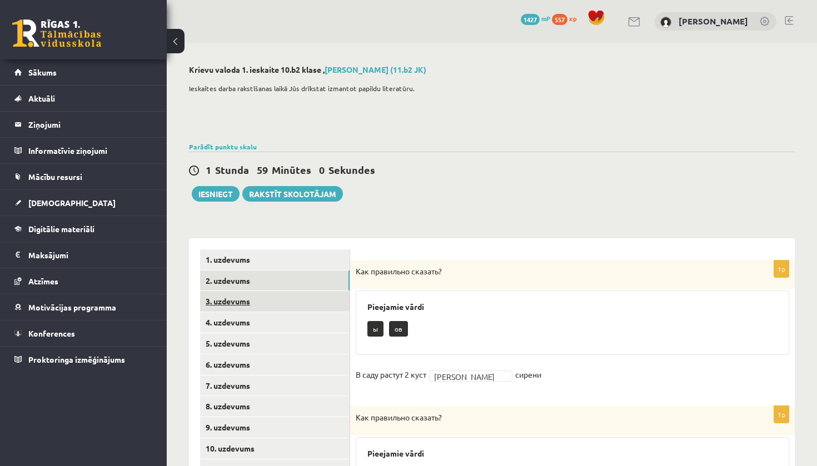
click at [263, 303] on link "3. uzdevums" at bounding box center [274, 301] width 149 height 21
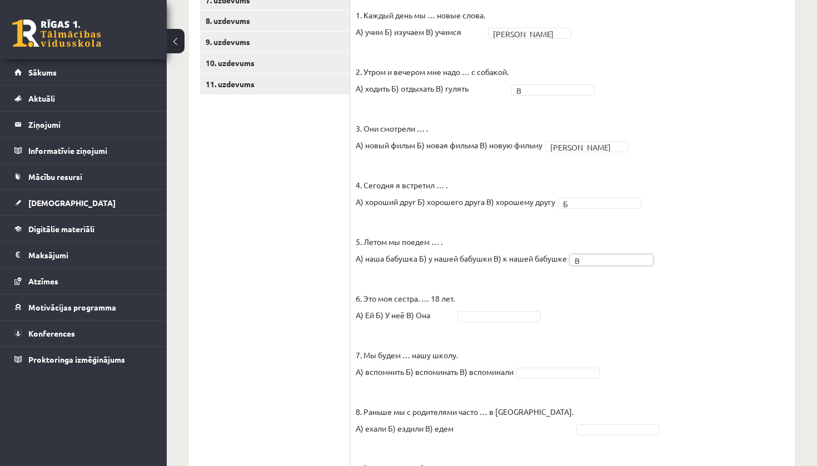
scroll to position [392, 0]
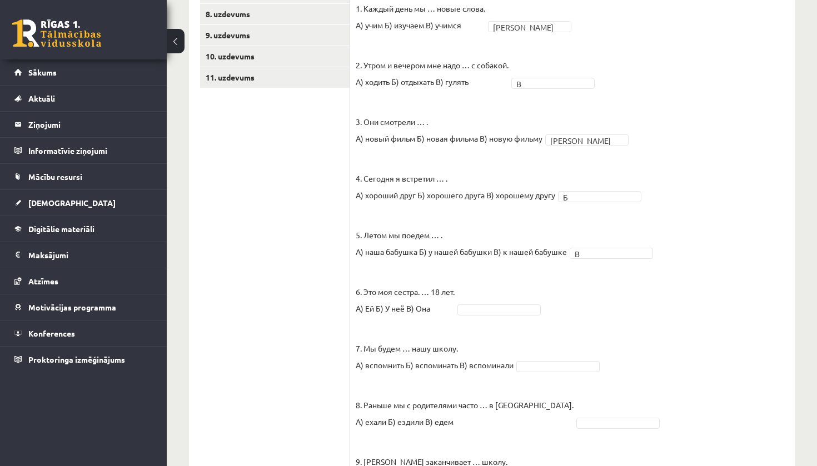
click at [525, 290] on fieldset "1. Каждый день мы … новые слова. А) учим Б) изучаем В) учимся А * 2. Утром и ве…" at bounding box center [572, 275] width 433 height 550
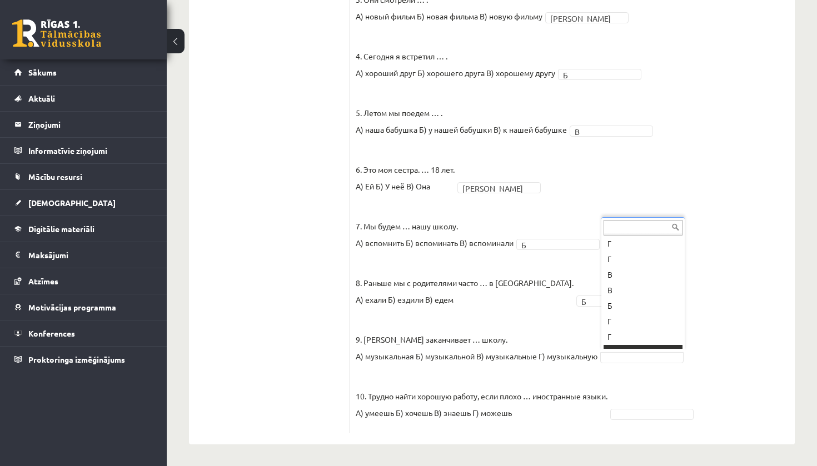
scroll to position [29, 0]
click at [633, 422] on fieldset "1. Каждый день мы … новые слова. А) учим Б) изучаем В) учимся А * 2. Утром и ве…" at bounding box center [572, 153] width 433 height 550
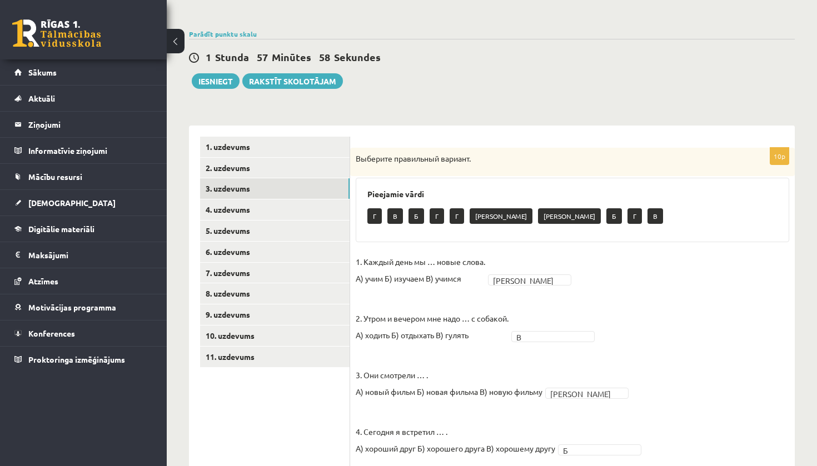
scroll to position [110, 0]
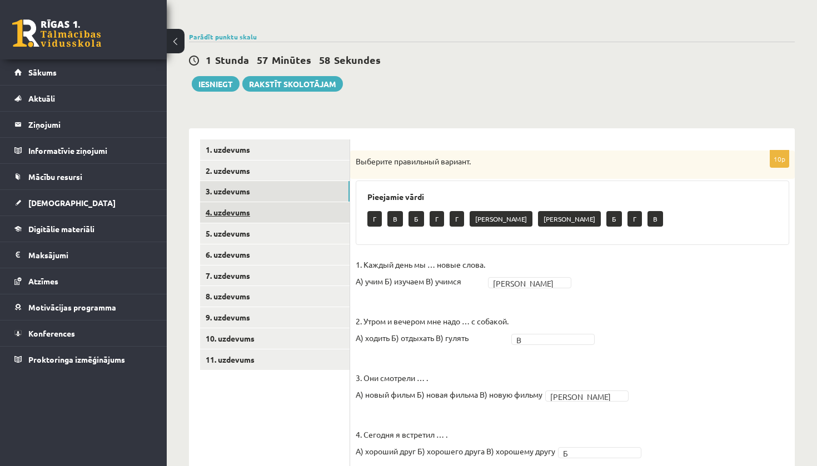
click at [302, 211] on link "4. uzdevums" at bounding box center [274, 212] width 149 height 21
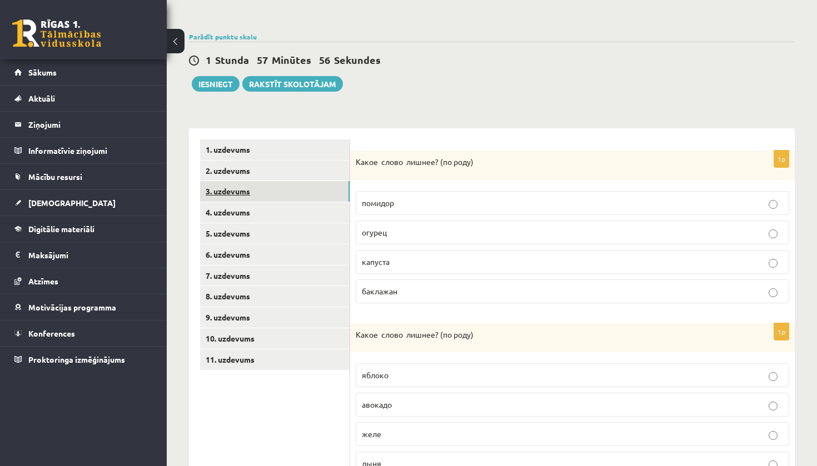
click at [305, 198] on link "3. uzdevums" at bounding box center [274, 191] width 149 height 21
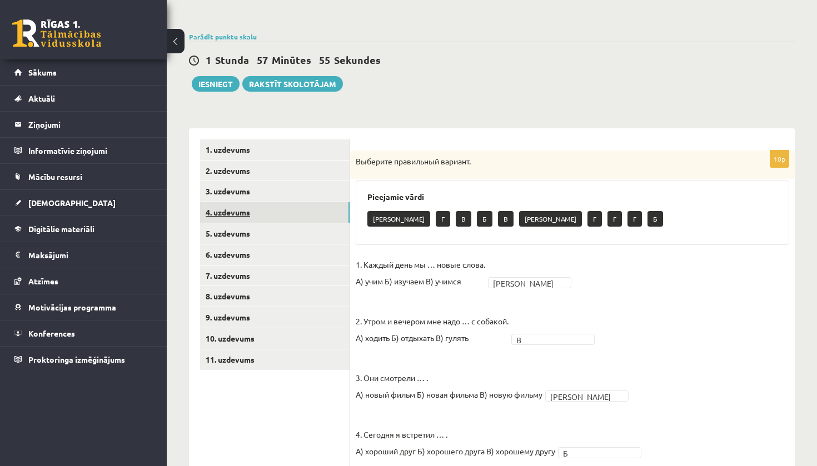
click at [309, 211] on link "4. uzdevums" at bounding box center [274, 212] width 149 height 21
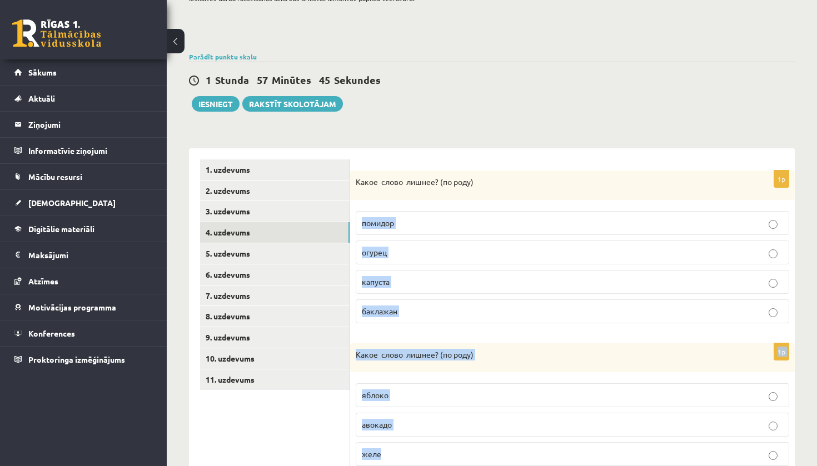
scroll to position [95, 0]
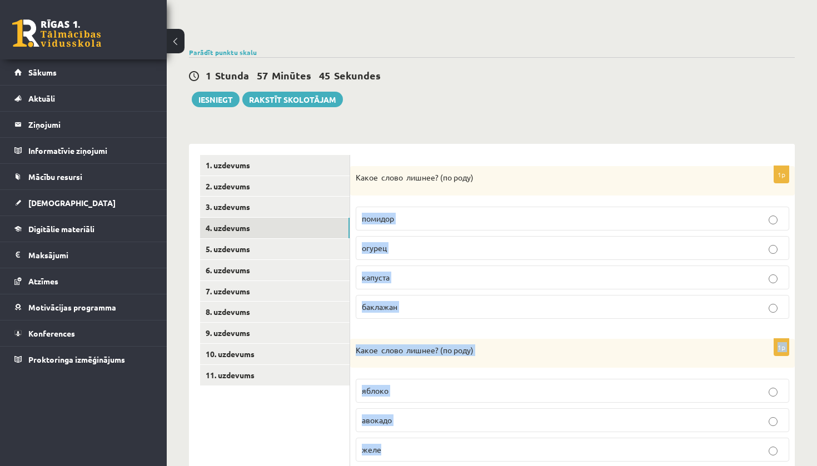
drag, startPoint x: 357, startPoint y: 233, endPoint x: 400, endPoint y: 458, distance: 229.5
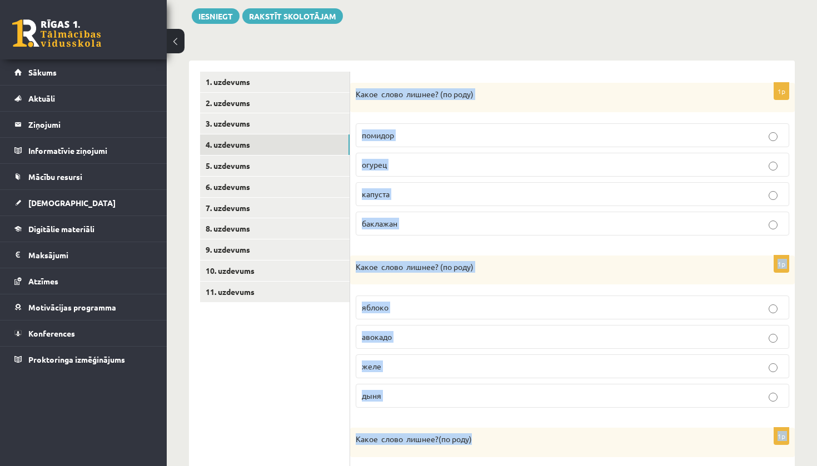
drag, startPoint x: 358, startPoint y: 174, endPoint x: 440, endPoint y: 463, distance: 300.4
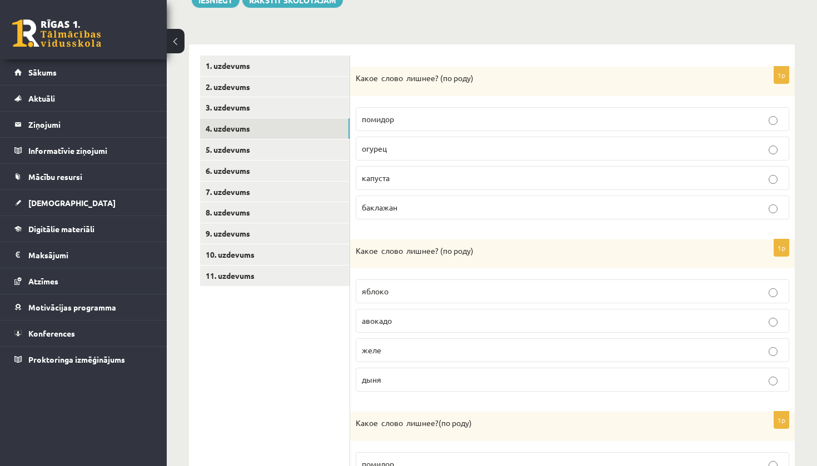
click at [388, 184] on label "капуста" at bounding box center [572, 178] width 433 height 24
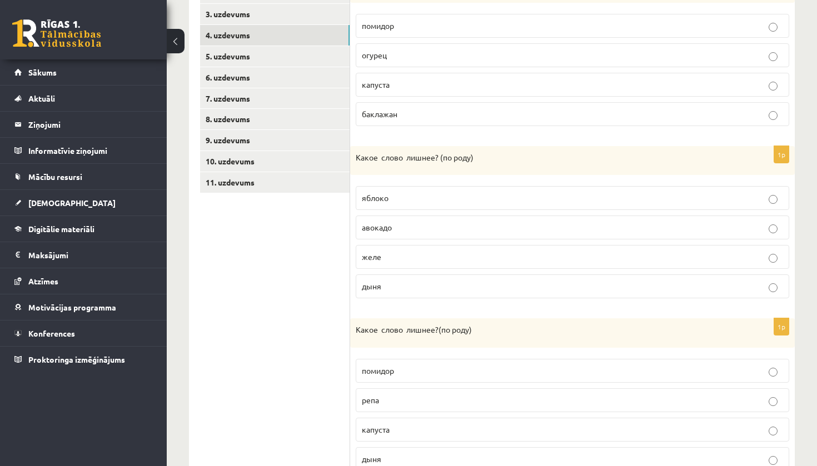
scroll to position [288, 0]
drag, startPoint x: 357, startPoint y: 156, endPoint x: 390, endPoint y: 213, distance: 66.2
click at [390, 213] on div "1p Какое слово лишнее? ( по родy) яблоко авокадо желе дыня" at bounding box center [572, 227] width 445 height 162
click at [400, 281] on p "дыня" at bounding box center [572, 286] width 421 height 12
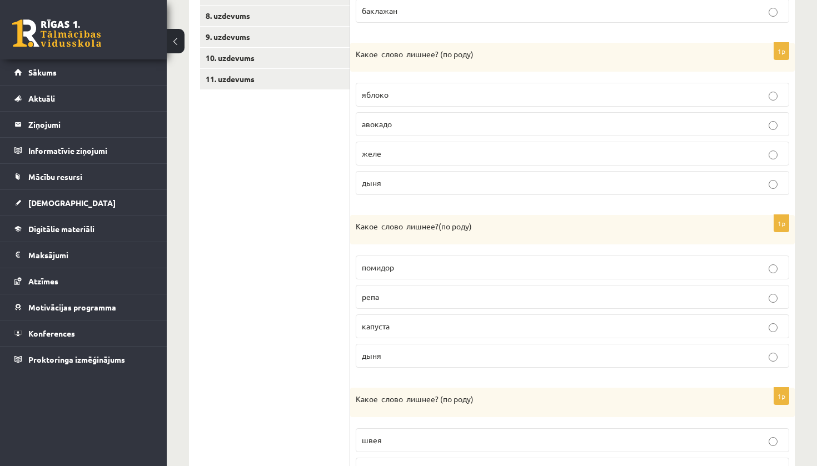
scroll to position [392, 0]
click at [383, 261] on span "помидор" at bounding box center [378, 266] width 32 height 10
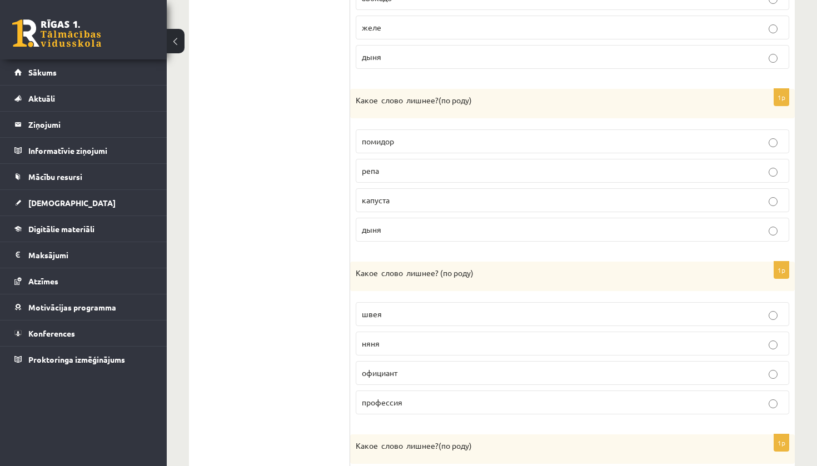
scroll to position [516, 0]
click at [406, 375] on p "официант" at bounding box center [572, 374] width 421 height 12
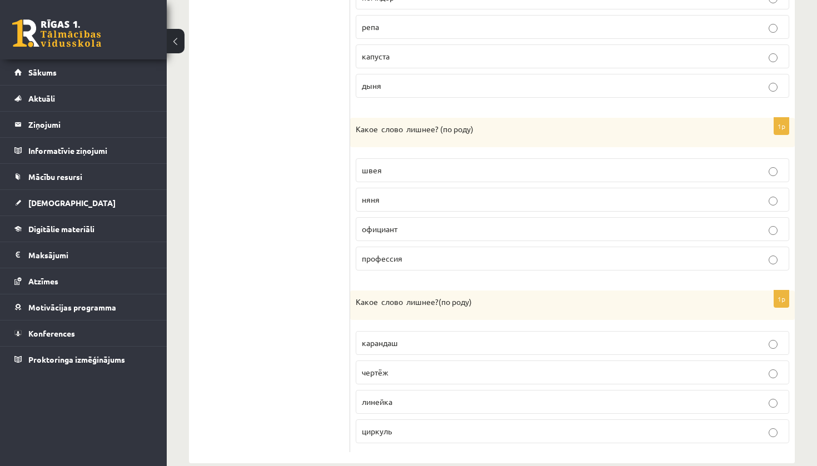
scroll to position [662, 0]
click at [410, 401] on p "линейка" at bounding box center [572, 401] width 421 height 12
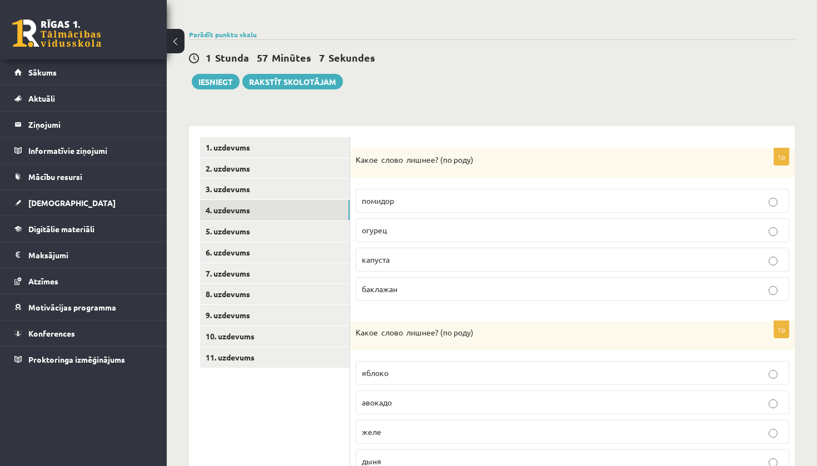
scroll to position [92, 0]
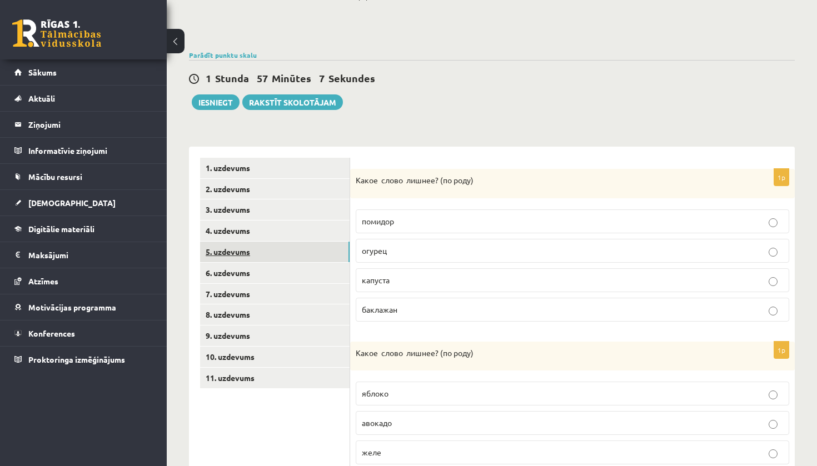
click at [286, 246] on link "5. uzdevums" at bounding box center [274, 252] width 149 height 21
click at [289, 230] on link "4. uzdevums" at bounding box center [274, 231] width 149 height 21
click at [289, 248] on link "5. uzdevums" at bounding box center [274, 252] width 149 height 21
click at [386, 282] on span "яблоко" at bounding box center [375, 279] width 27 height 10
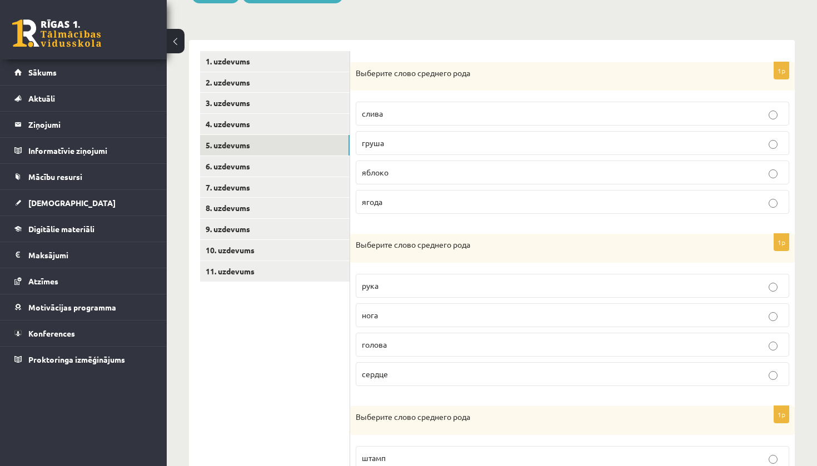
scroll to position [199, 0]
click at [386, 378] on p "сердце" at bounding box center [572, 374] width 421 height 12
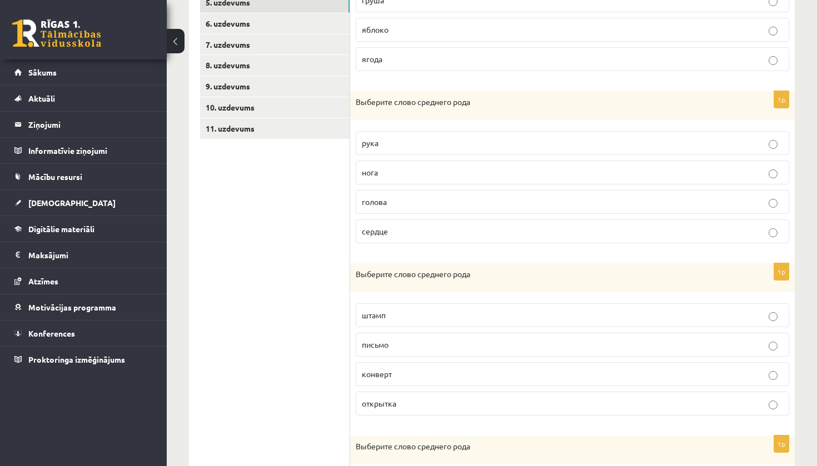
scroll to position [342, 0]
click at [383, 343] on span "письмо" at bounding box center [375, 344] width 27 height 10
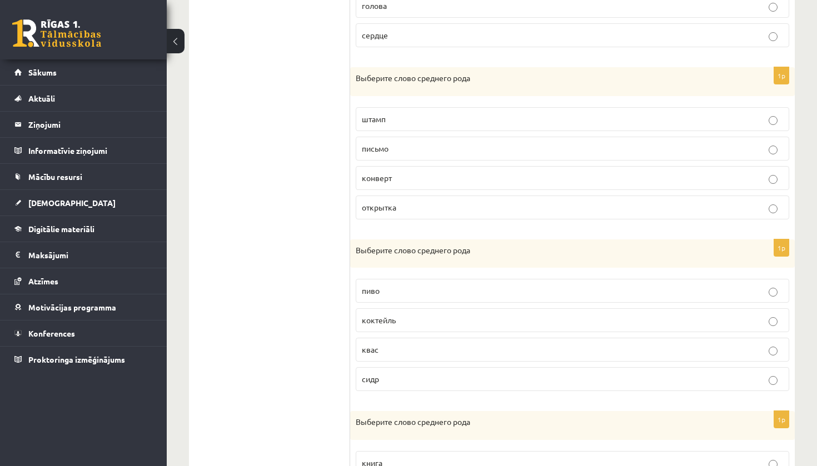
scroll to position [538, 0]
click at [388, 291] on p "пиво" at bounding box center [572, 291] width 421 height 12
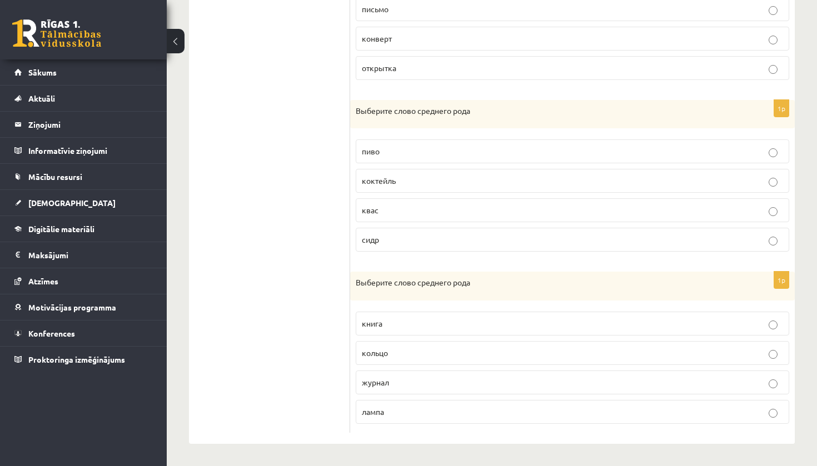
scroll to position [675, 0]
click at [386, 358] on p "кольцо" at bounding box center [572, 355] width 421 height 12
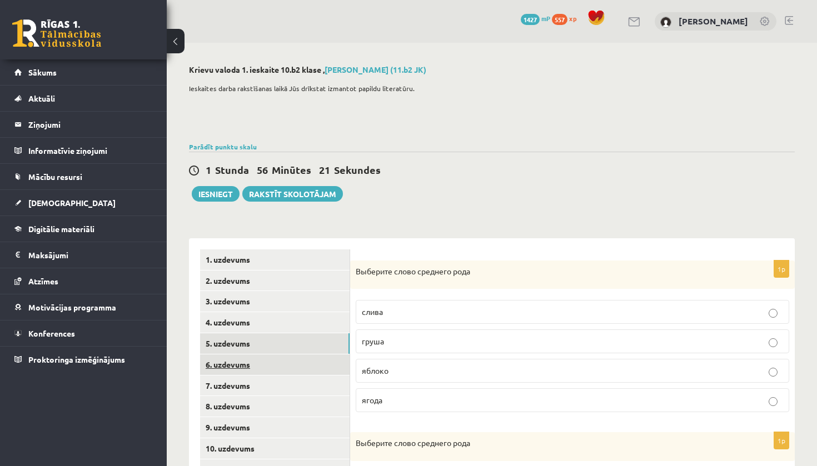
scroll to position [0, 0]
click at [286, 359] on link "6. uzdevums" at bounding box center [274, 365] width 149 height 21
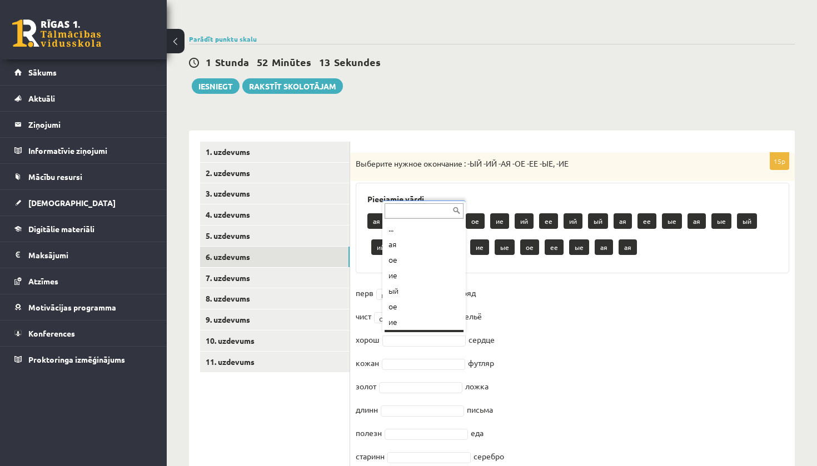
scroll to position [13, 0]
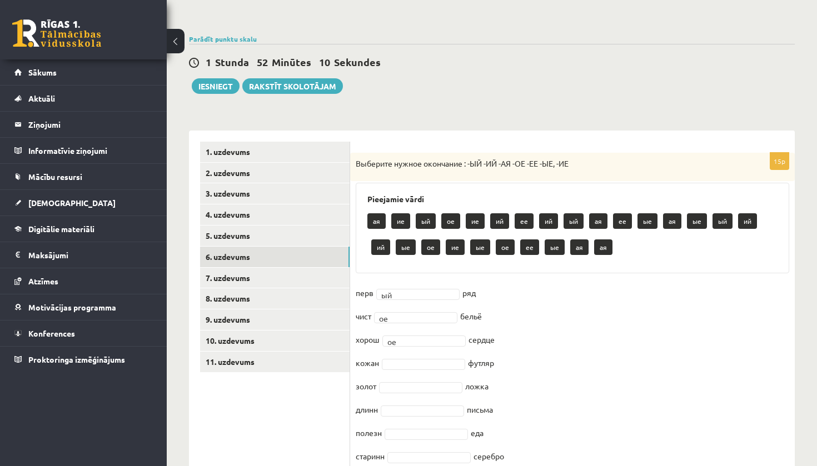
click at [409, 333] on fieldset "перв ый ** ряд чист ое ** бельё хорош ое ** сердце кожан футляр золот ложка дли…" at bounding box center [572, 460] width 433 height 350
type input "**"
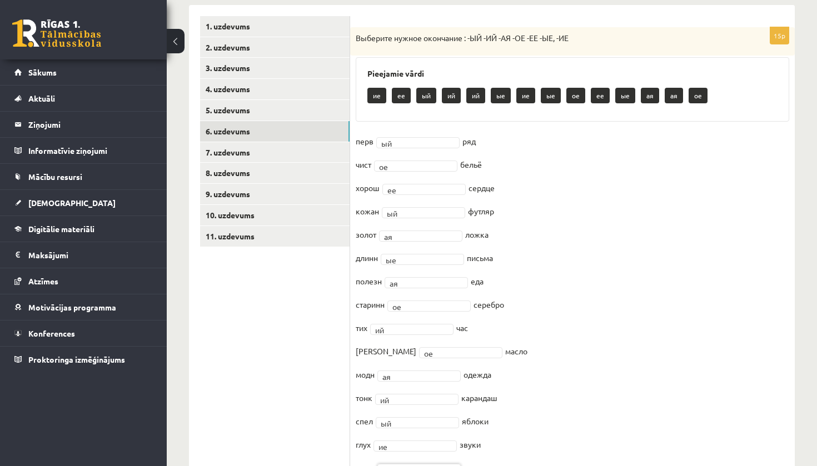
scroll to position [229, 0]
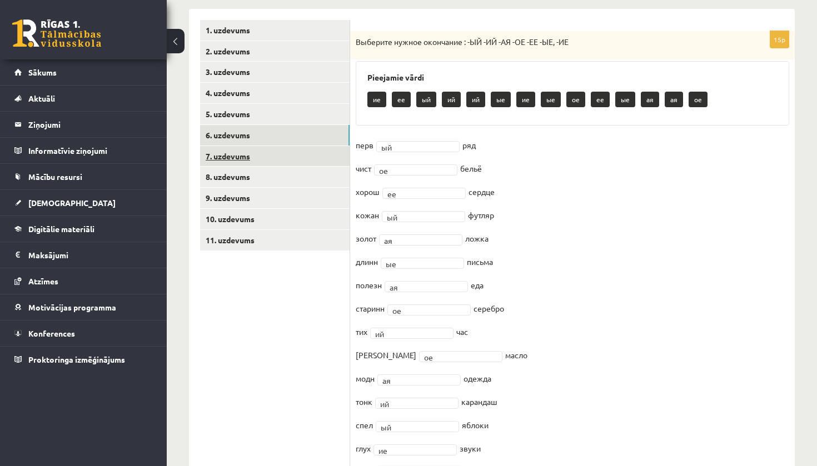
click at [277, 160] on link "7. uzdevums" at bounding box center [274, 156] width 149 height 21
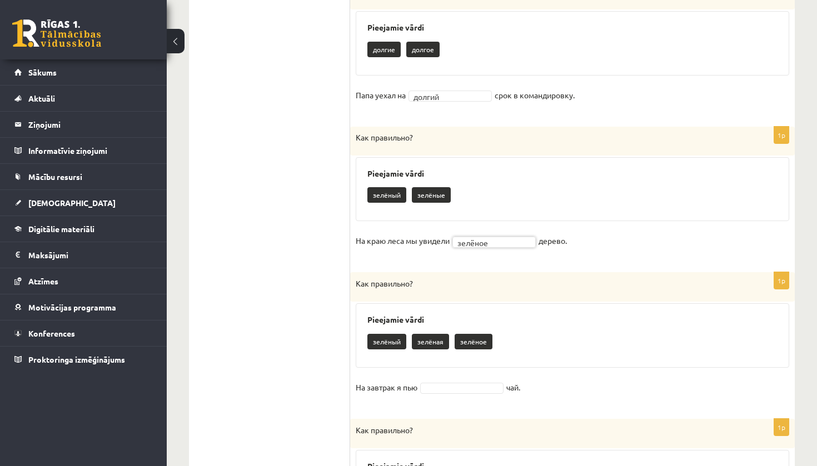
scroll to position [731, 0]
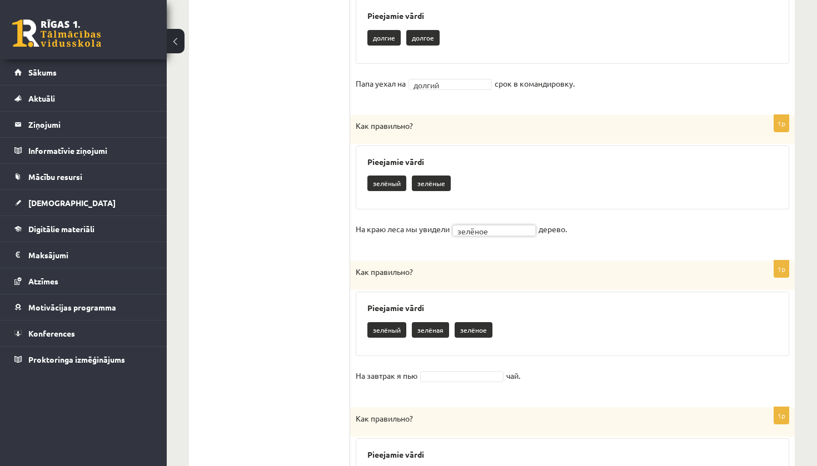
click at [469, 367] on fieldset "На завтрак я пью чай." at bounding box center [572, 378] width 433 height 23
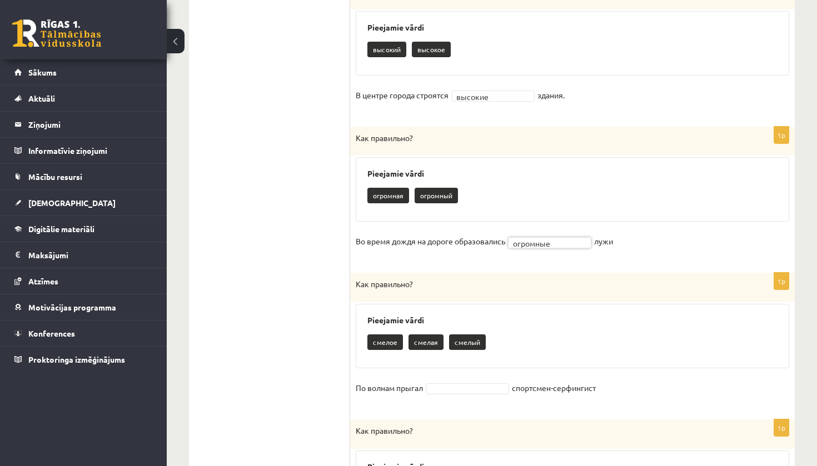
scroll to position [1157, 0]
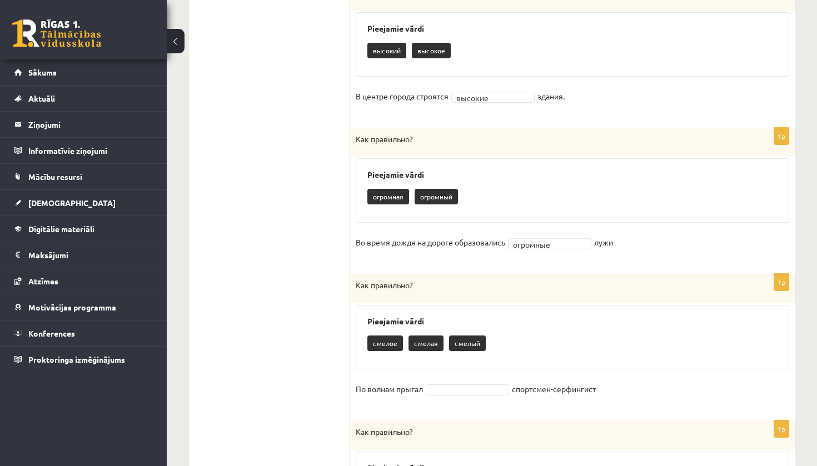
click at [480, 387] on fieldset "По волнам прыгал спортсмен-серфингист" at bounding box center [572, 392] width 433 height 23
drag, startPoint x: 475, startPoint y: 358, endPoint x: 474, endPoint y: 365, distance: 6.1
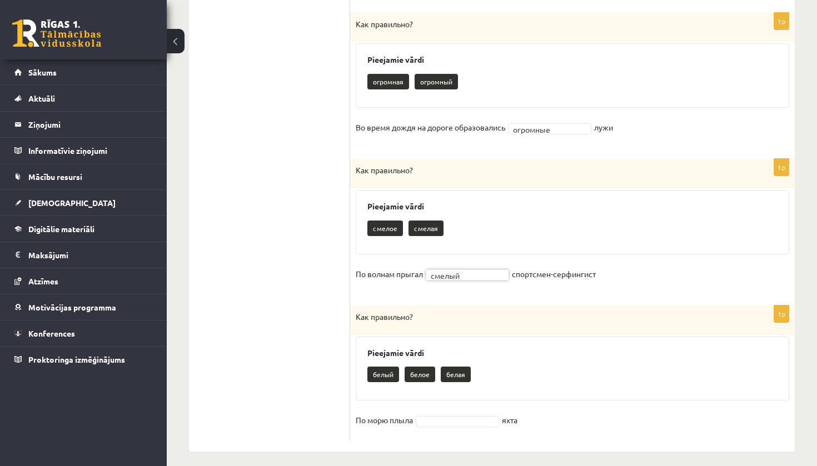
scroll to position [1271, 0]
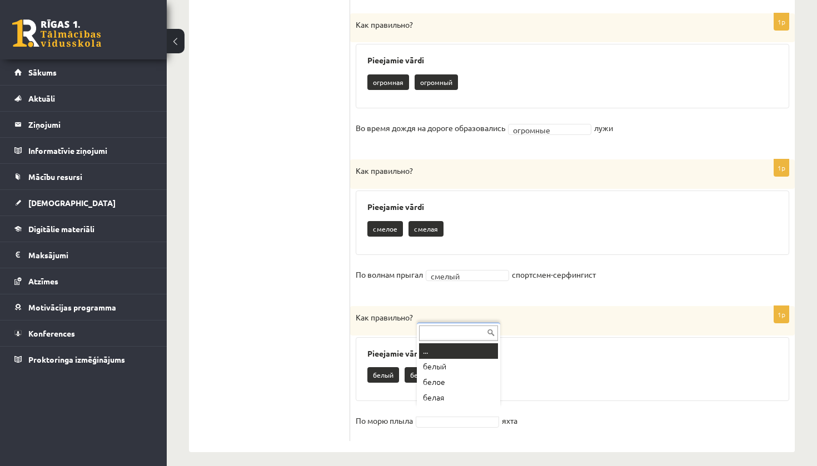
click at [467, 406] on div "... белый белое белая" at bounding box center [458, 365] width 83 height 85
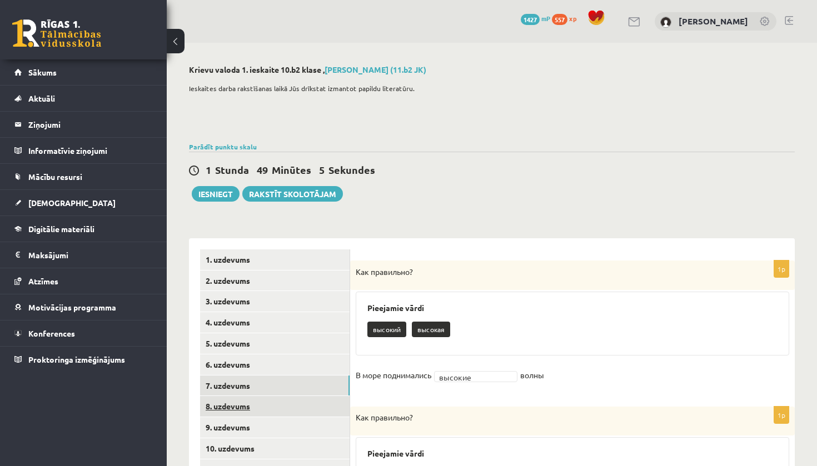
scroll to position [0, 0]
click at [304, 403] on link "8. uzdevums" at bounding box center [274, 406] width 149 height 21
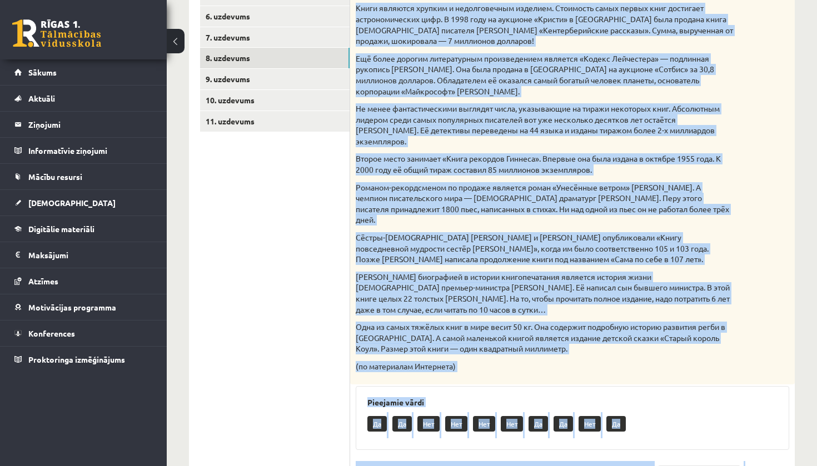
scroll to position [380, 0]
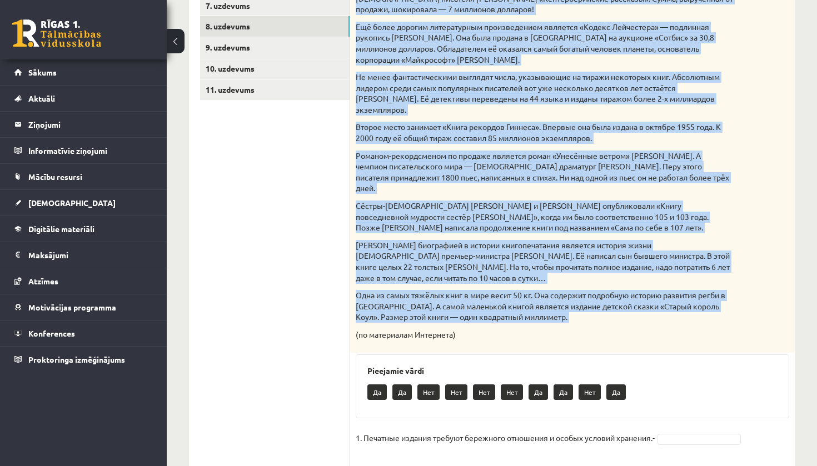
drag, startPoint x: 355, startPoint y: 270, endPoint x: 477, endPoint y: 283, distance: 123.0
click at [477, 283] on div "Прочитай текст. Отметь верное утверждение в соответствии с текстом. Интересные …" at bounding box center [572, 117] width 445 height 472
copy div "Прочитай текст. Отметь верное утверждение в соответствии с текстом. Интересные …"
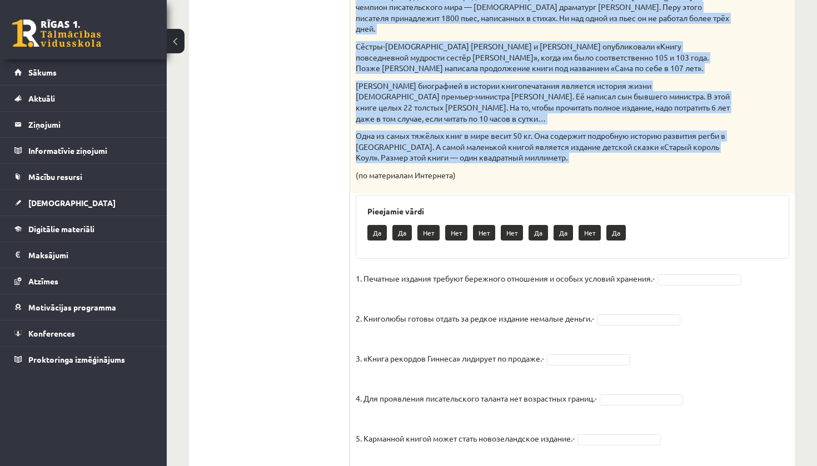
scroll to position [539, 0]
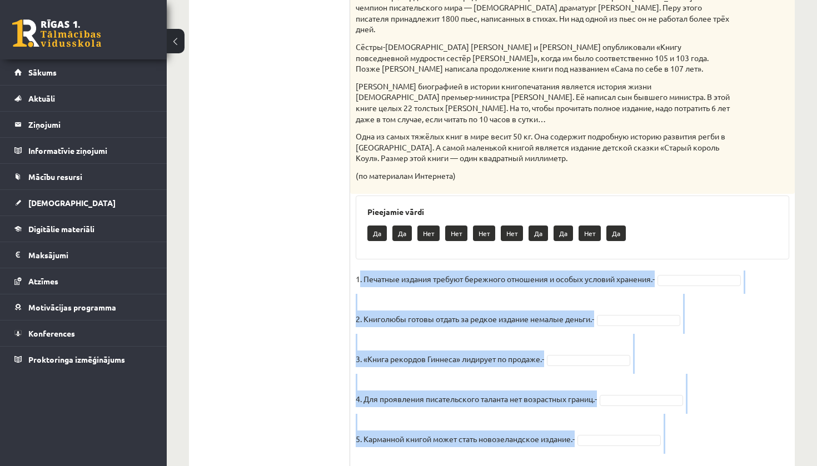
drag, startPoint x: 358, startPoint y: 238, endPoint x: 570, endPoint y: 463, distance: 309.0
click at [570, 463] on div "**********" at bounding box center [492, 7] width 650 height 1006
copy fieldset ". Печатные издания требуют бережного отношения и особых условий хранения.- 2. К…"
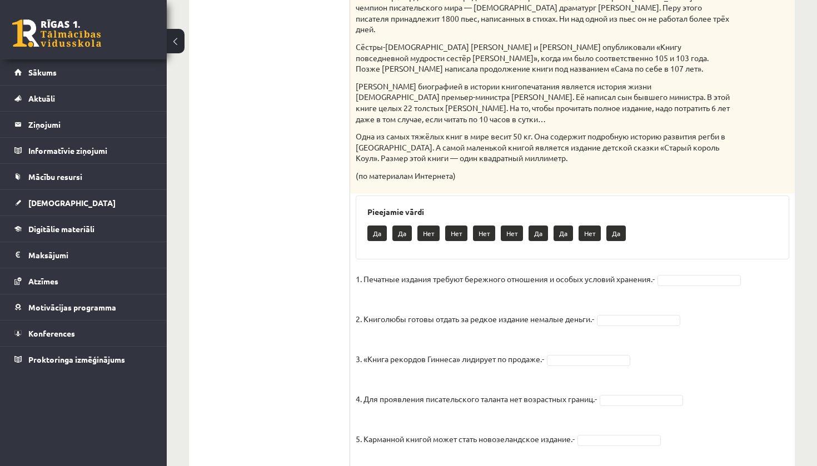
click at [333, 239] on ul "1. uzdevums 2. uzdevums 3. uzdevums 4. uzdevums 5. uzdevums 6. uzdevums 7. uzde…" at bounding box center [275, 93] width 150 height 766
click at [705, 271] on fieldset "1. Печатные издания требуют бережного отношения и особых условий хранения.- 2. …" at bounding box center [572, 371] width 433 height 200
click at [616, 325] on fieldset "1. Печатные издания требуют бережного отношения и особых условий хранения.- Да …" at bounding box center [572, 371] width 433 height 200
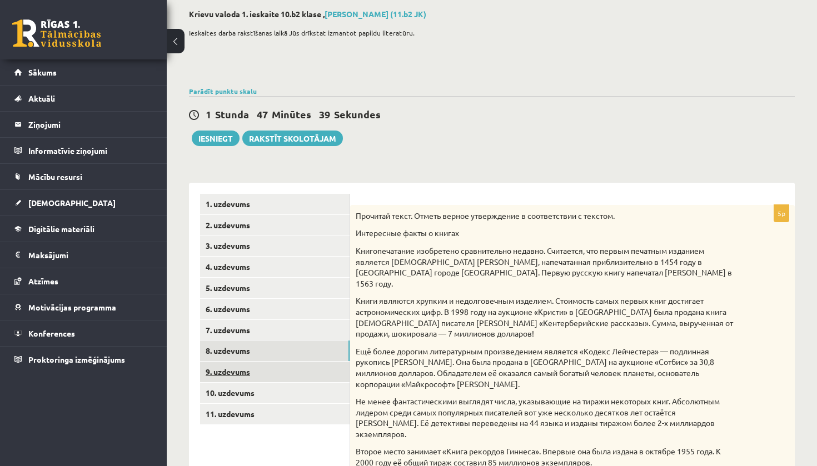
scroll to position [56, 0]
click at [262, 368] on link "9. uzdevums" at bounding box center [274, 371] width 149 height 21
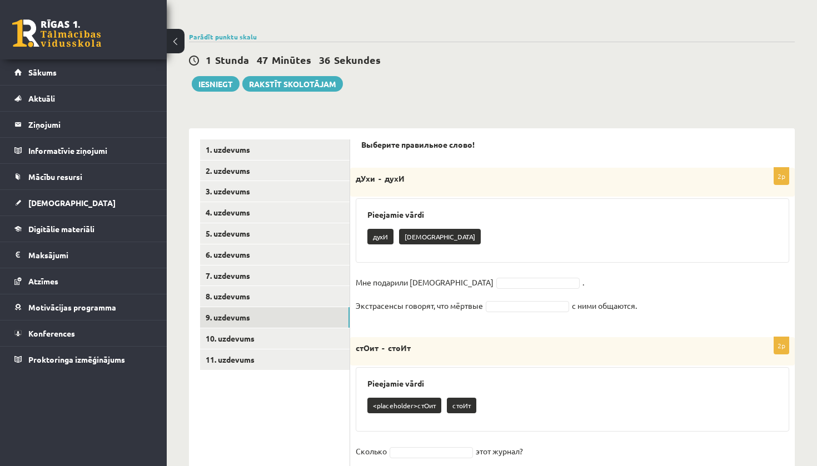
scroll to position [114, 0]
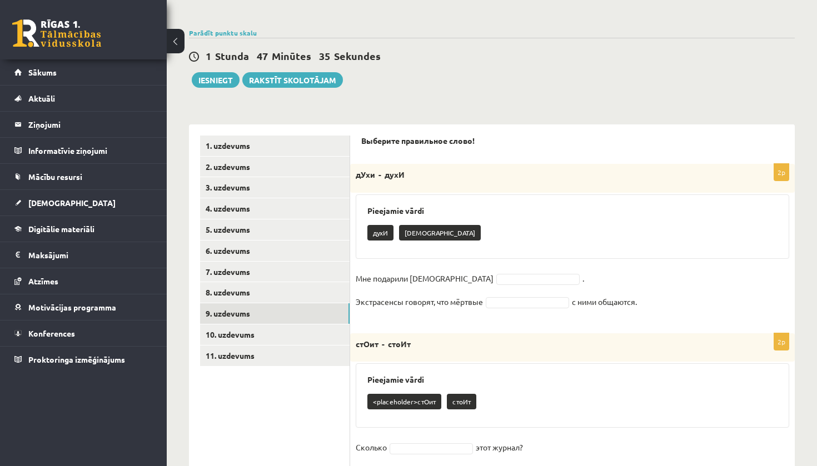
click at [385, 229] on p "духИ" at bounding box center [380, 233] width 26 height 16
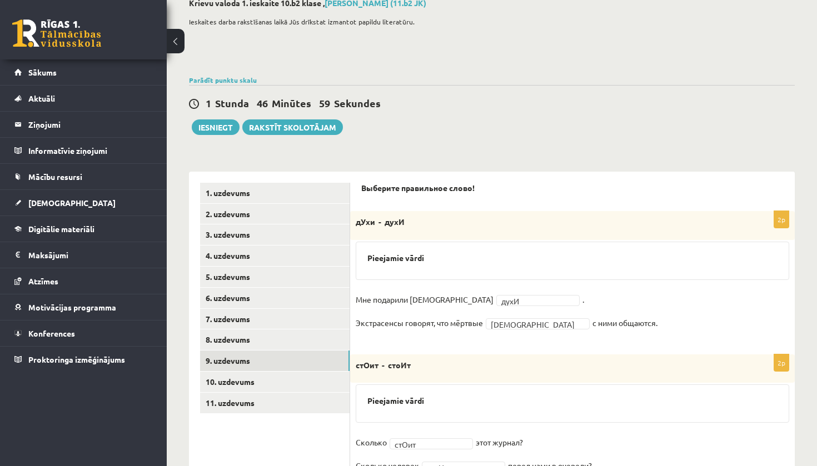
scroll to position [84, 0]
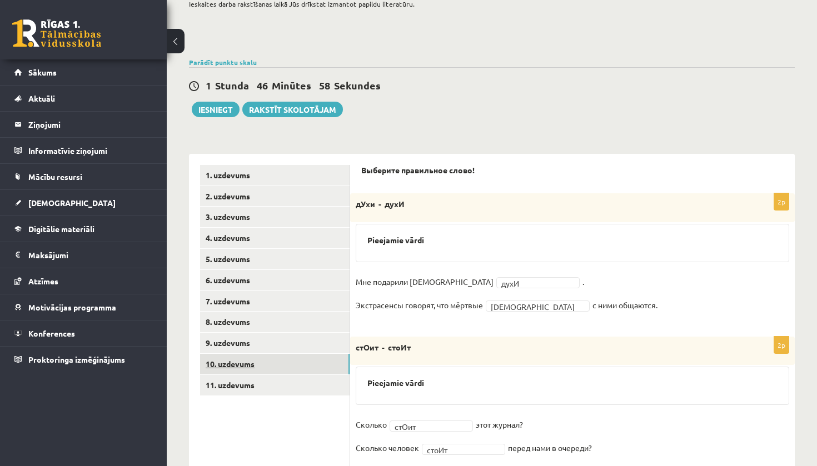
click at [334, 366] on link "10. uzdevums" at bounding box center [274, 364] width 149 height 21
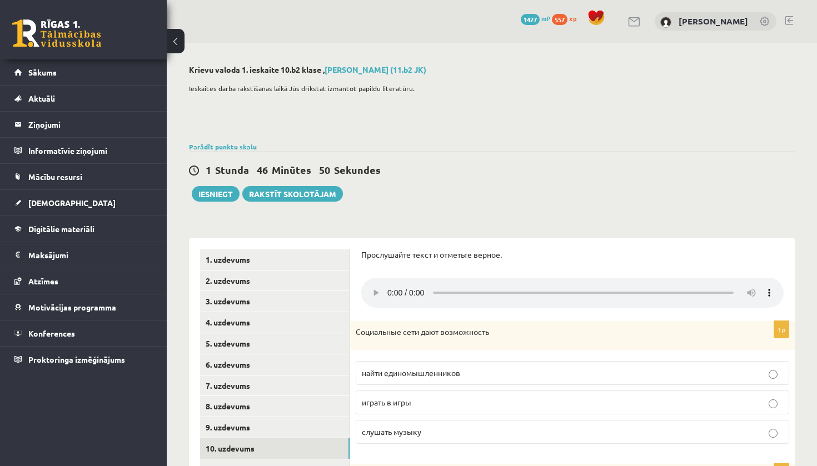
scroll to position [0, 0]
click at [397, 291] on audio at bounding box center [572, 293] width 422 height 30
click at [389, 287] on audio at bounding box center [572, 293] width 422 height 30
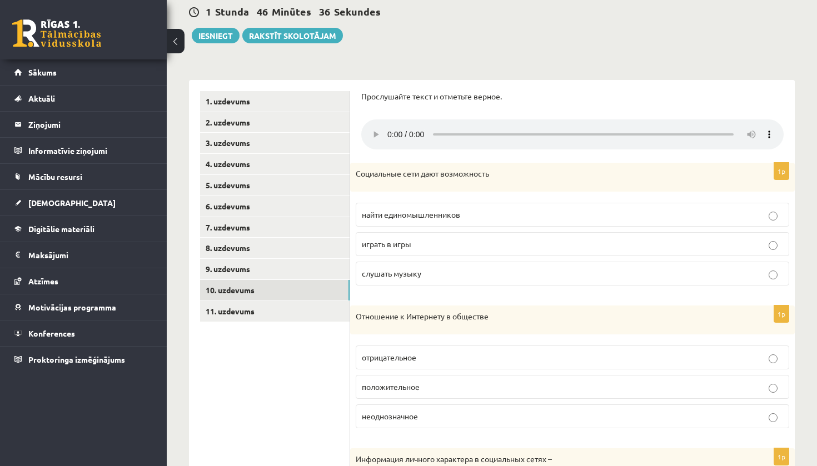
scroll to position [158, 0]
click at [440, 209] on span "найти единомышленников" at bounding box center [411, 214] width 98 height 10
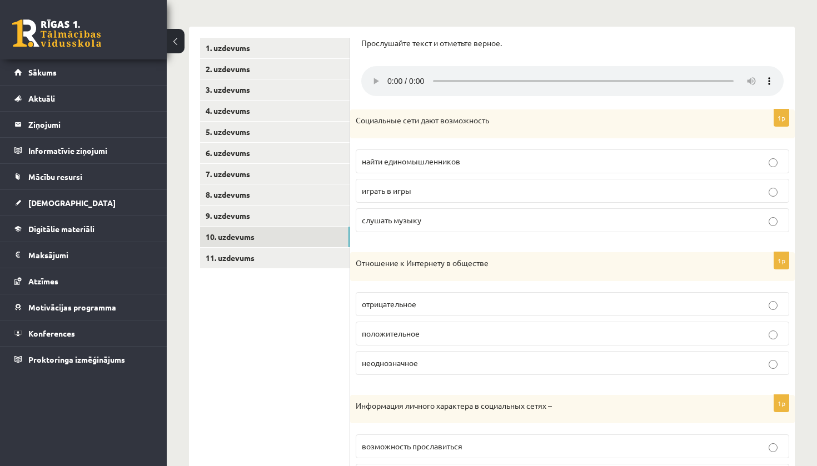
scroll to position [213, 0]
click at [775, 77] on audio at bounding box center [572, 80] width 422 height 30
click at [773, 75] on audio at bounding box center [572, 80] width 422 height 30
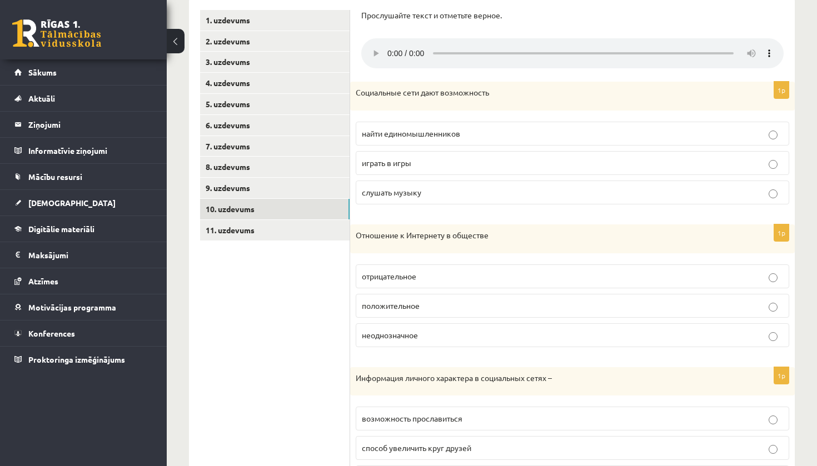
click at [450, 330] on p "неоднозначное" at bounding box center [572, 336] width 421 height 12
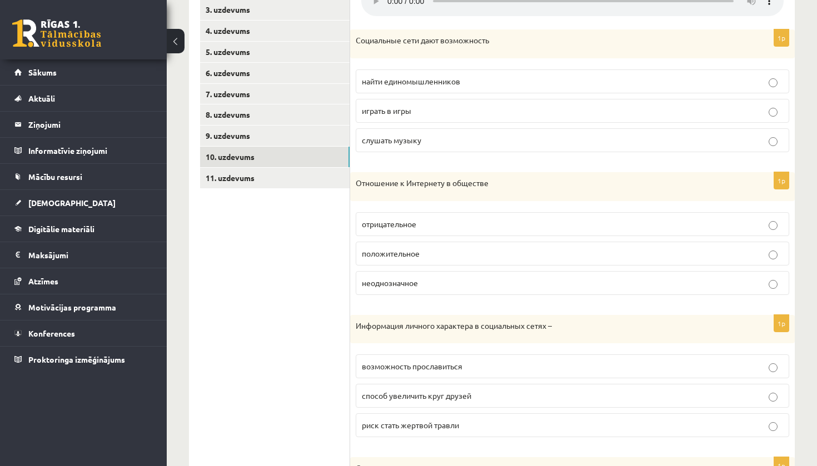
scroll to position [295, 0]
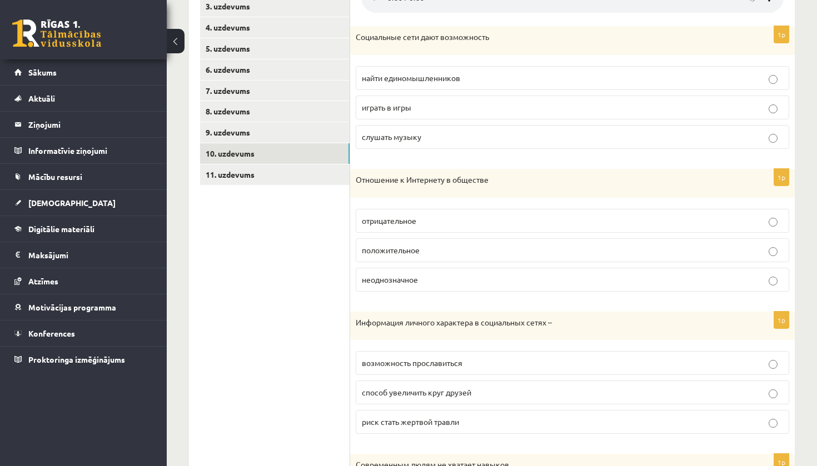
click at [423, 387] on span "способ увеличить круг друзей" at bounding box center [416, 392] width 109 height 10
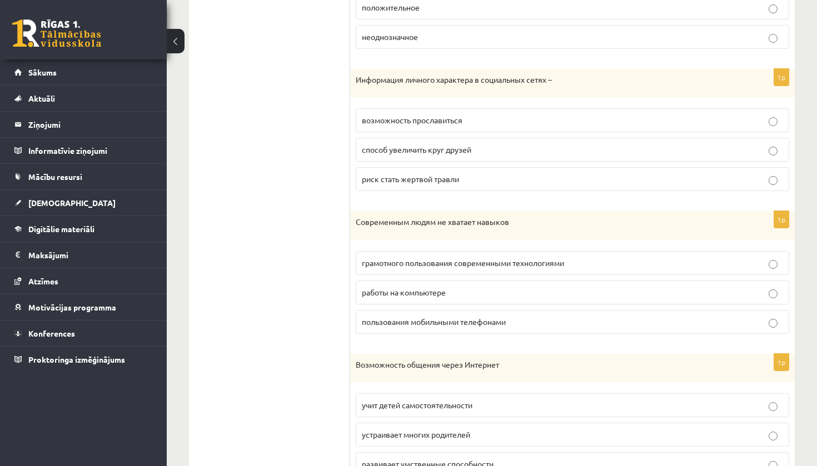
scroll to position [538, 0]
click at [468, 257] on span "грамотного пользования современными технологиями" at bounding box center [463, 262] width 202 height 10
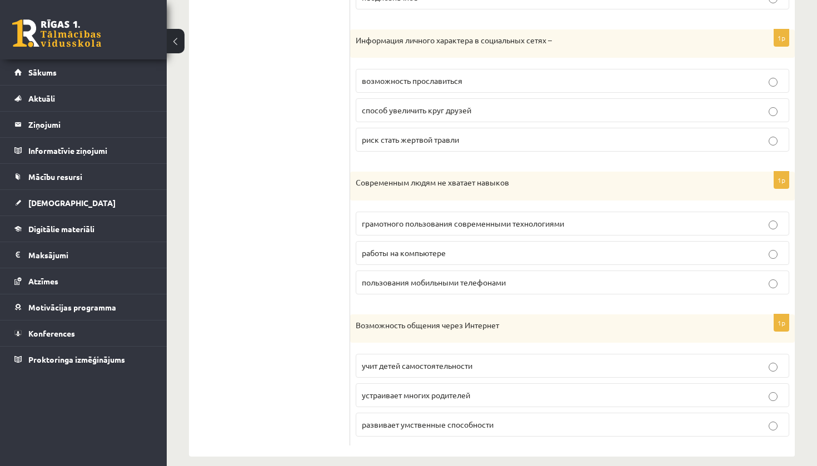
scroll to position [576, 0]
click at [478, 391] on p "устраивает многих родителей" at bounding box center [572, 397] width 421 height 12
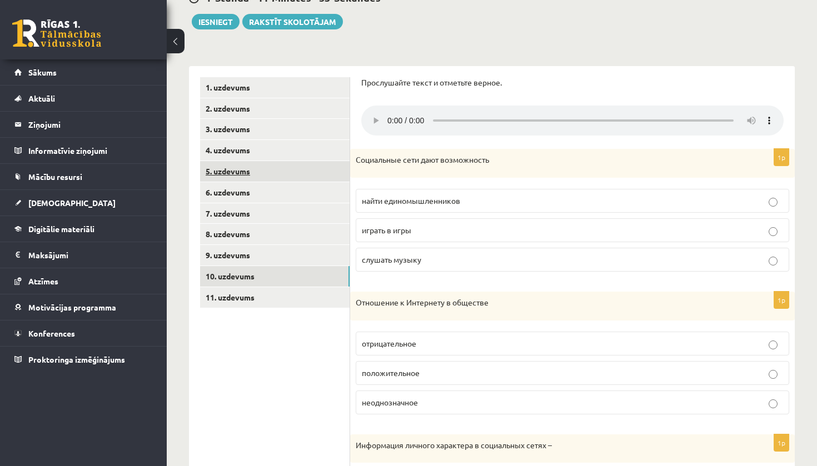
scroll to position [200, 0]
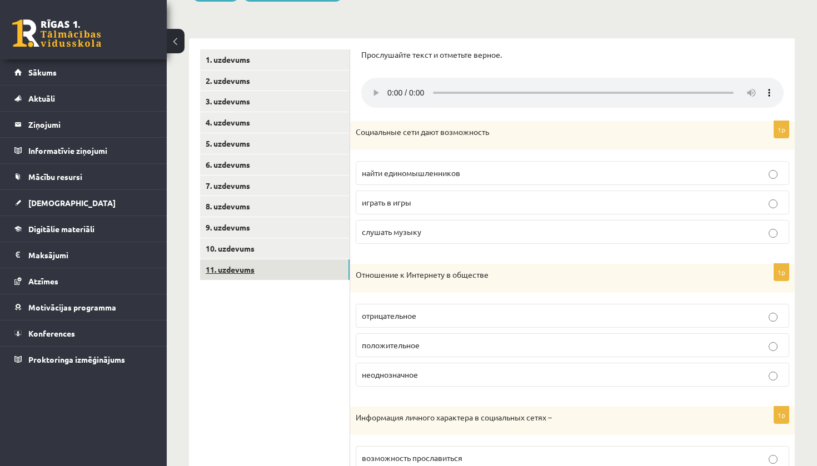
click at [308, 269] on link "11. uzdevums" at bounding box center [274, 270] width 149 height 21
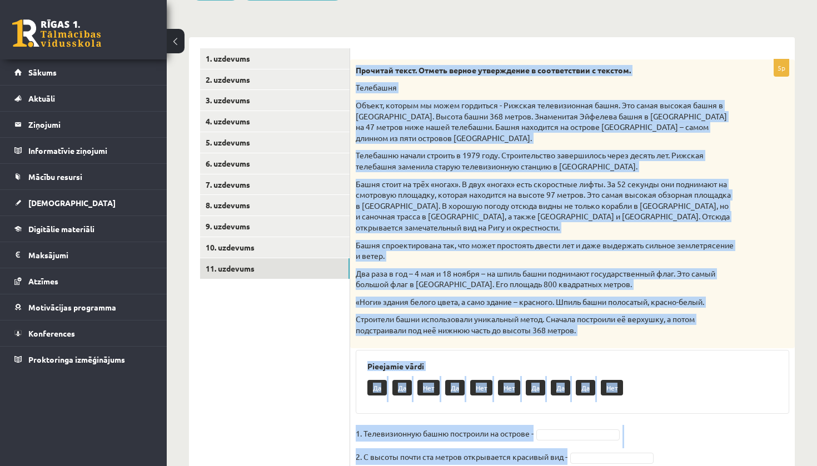
scroll to position [221, 0]
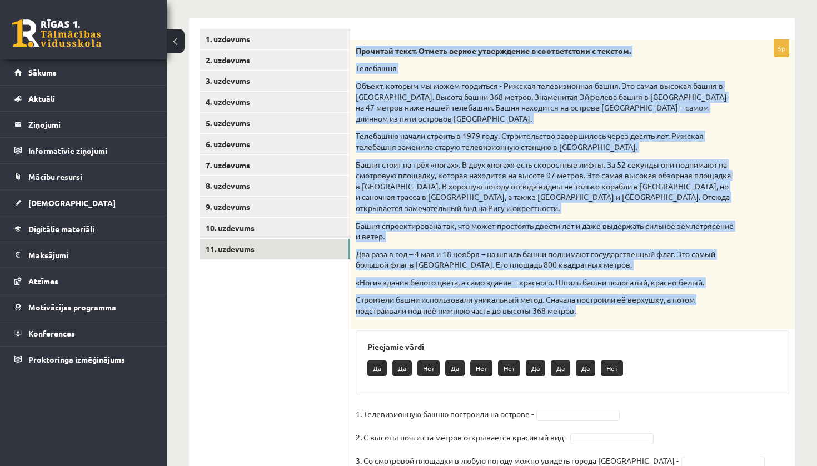
drag, startPoint x: 355, startPoint y: 247, endPoint x: 588, endPoint y: 303, distance: 240.6
click at [589, 304] on div "Прочитай текст. Отметь верное утверждение в соответствии с текстом. Телебашня О…" at bounding box center [572, 184] width 445 height 289
copy div "Прочитай текст. Отметь верное утверждение в соответствии с текстом. Телебашня О…"
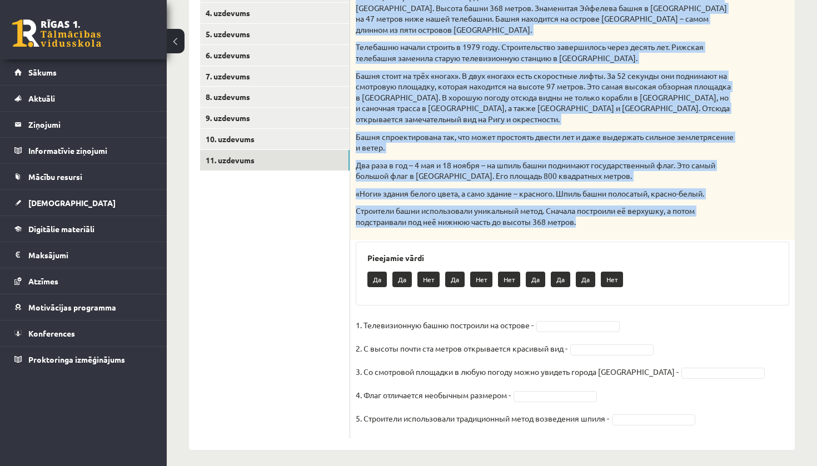
scroll to position [309, 0]
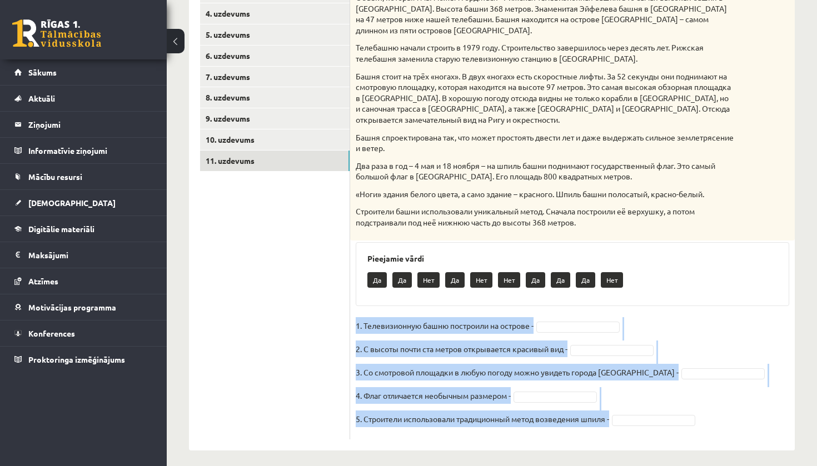
drag, startPoint x: 356, startPoint y: 317, endPoint x: 543, endPoint y: 461, distance: 236.5
click at [543, 461] on div "**********" at bounding box center [492, 103] width 650 height 739
copy fieldset "1. Телевизионную башню построили на острове - 2. С высоты почти ста метров откр…"
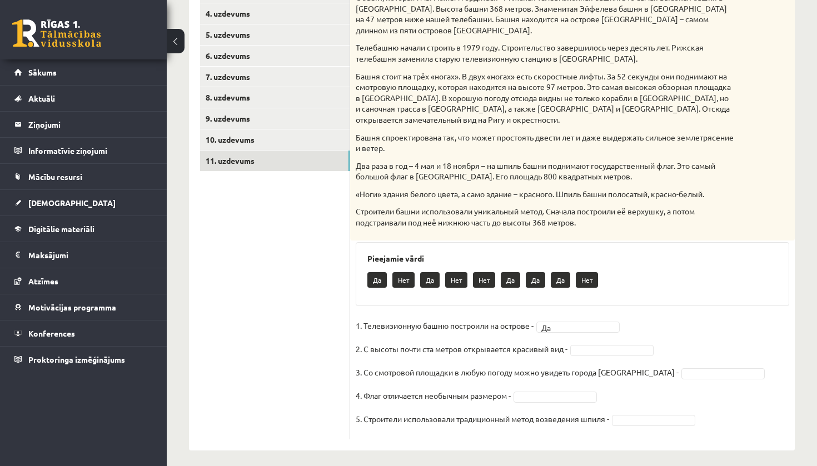
click at [590, 351] on fieldset "1. Телевизионную башню построили на острове - Да ** 2. С высоты почти ста метро…" at bounding box center [572, 375] width 433 height 117
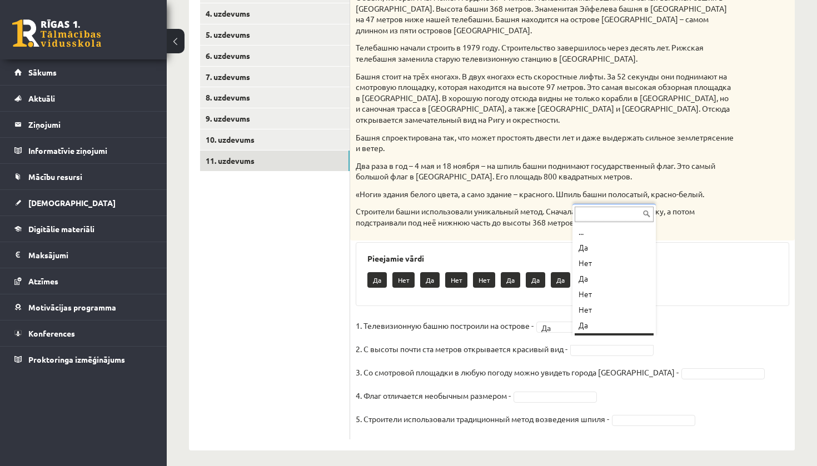
scroll to position [13, 0]
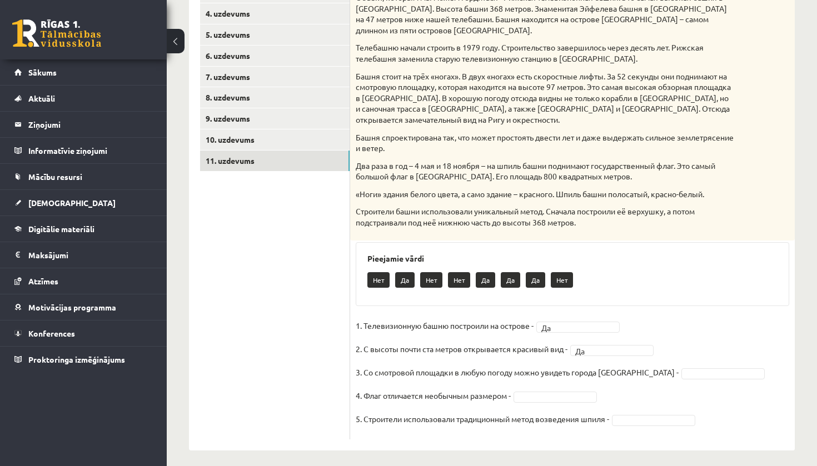
click at [652, 358] on fieldset "1. Телевизионную башню построили на острове - Да ** 2. С высоты почти ста метро…" at bounding box center [572, 375] width 433 height 117
click at [652, 360] on fieldset "1. Телевизионную башню построили на острове - Да ** 2. С высоты почти ста метро…" at bounding box center [572, 375] width 433 height 117
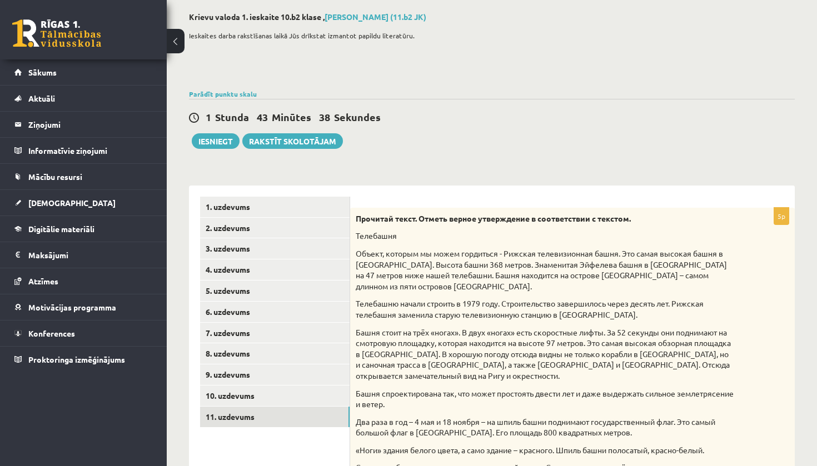
scroll to position [43, 0]
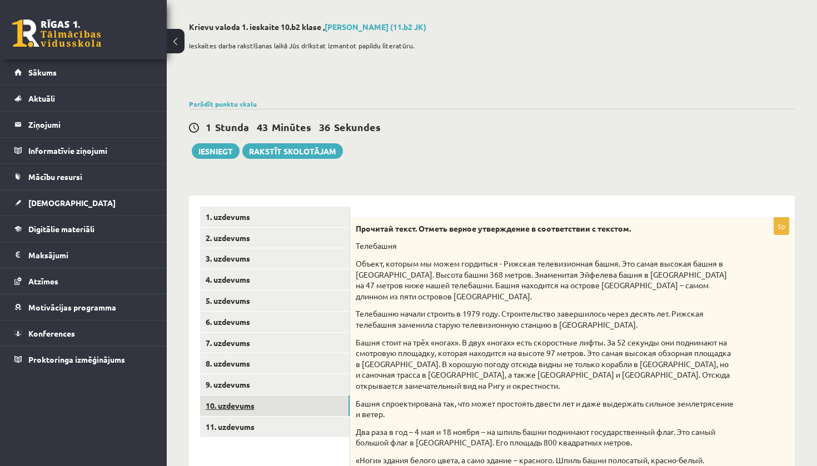
click at [257, 402] on link "10. uzdevums" at bounding box center [274, 406] width 149 height 21
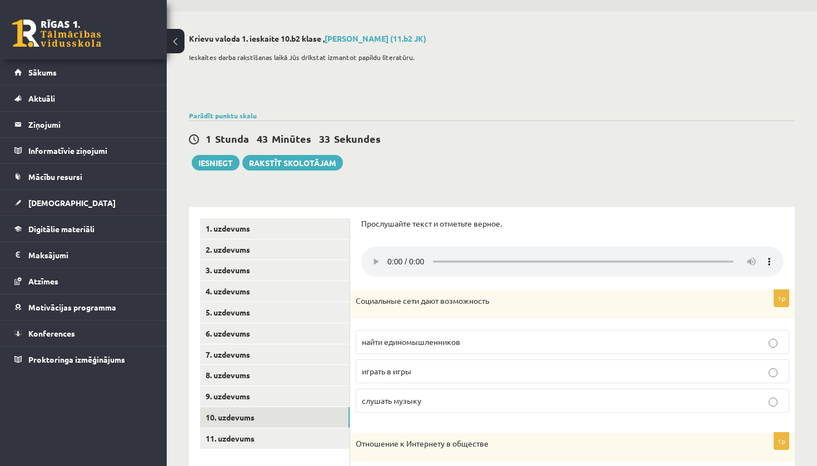
scroll to position [51, 0]
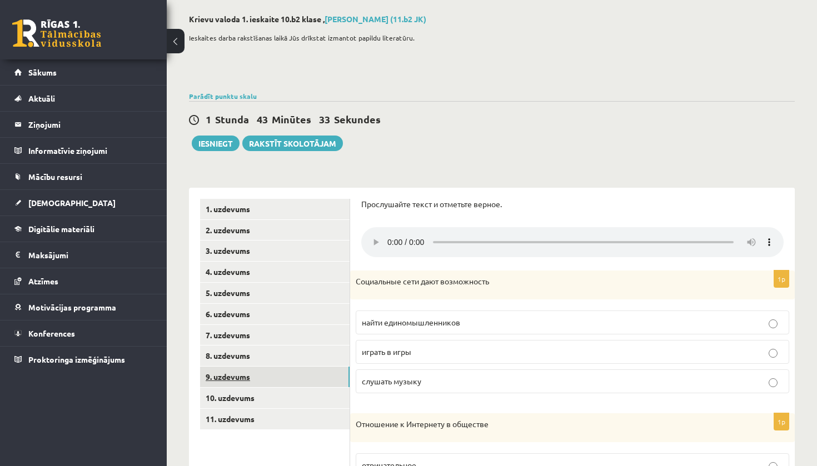
click at [295, 367] on link "9. uzdevums" at bounding box center [274, 377] width 149 height 21
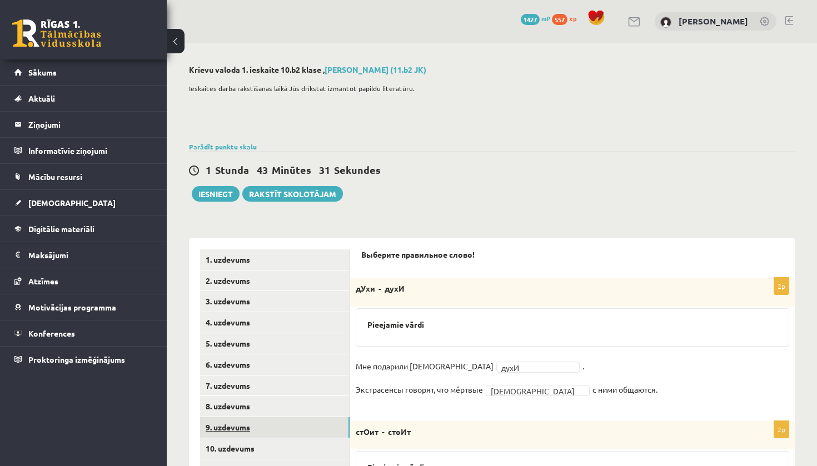
scroll to position [0, 0]
click at [311, 403] on link "8. uzdevums" at bounding box center [274, 406] width 149 height 21
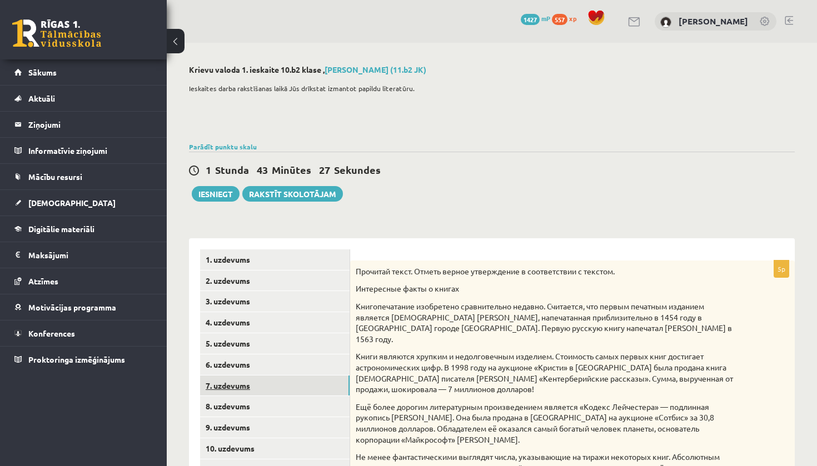
click at [274, 383] on link "7. uzdevums" at bounding box center [274, 386] width 149 height 21
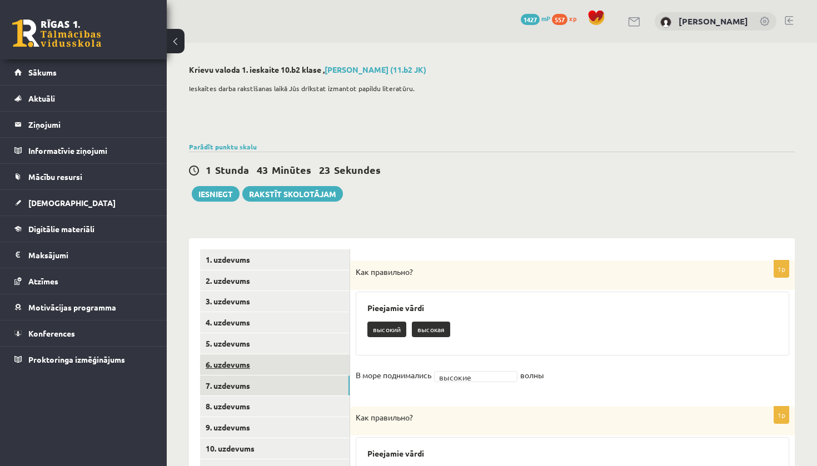
click at [308, 365] on link "6. uzdevums" at bounding box center [274, 365] width 149 height 21
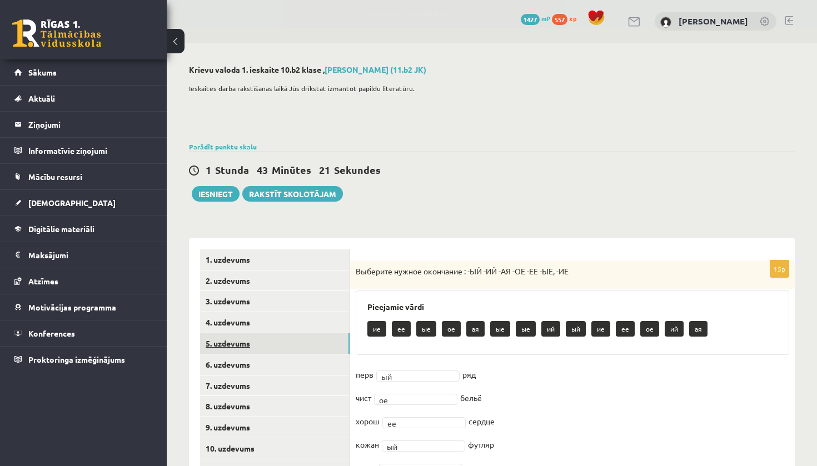
click at [275, 342] on link "5. uzdevums" at bounding box center [274, 343] width 149 height 21
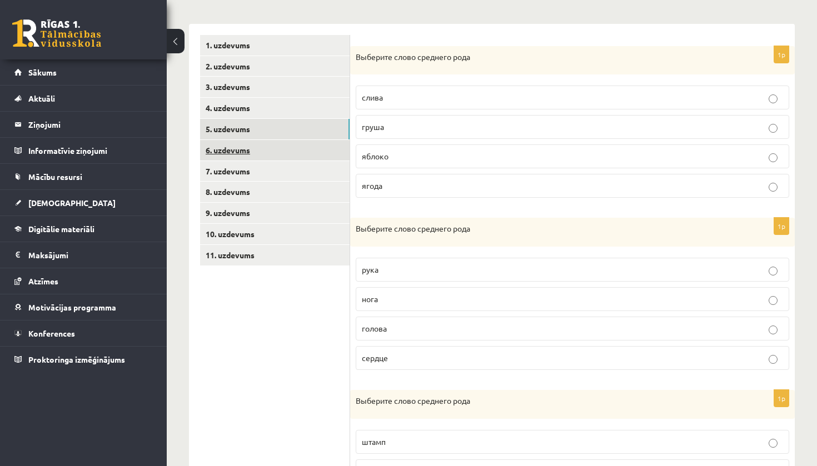
scroll to position [157, 0]
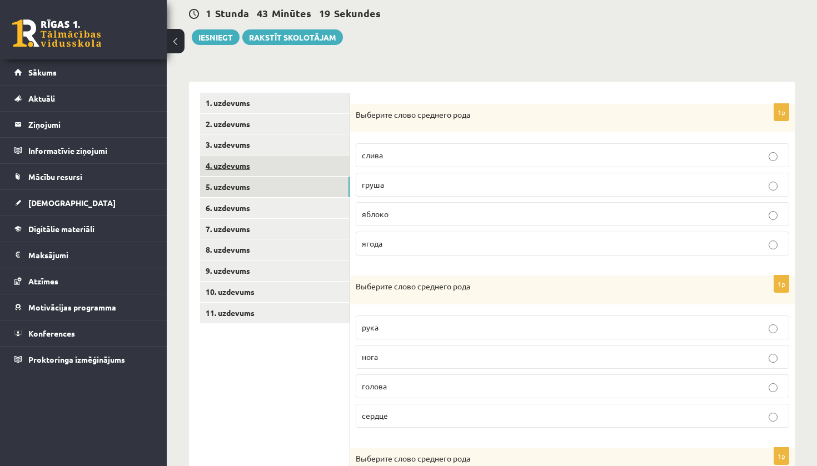
click at [262, 158] on link "4. uzdevums" at bounding box center [274, 166] width 149 height 21
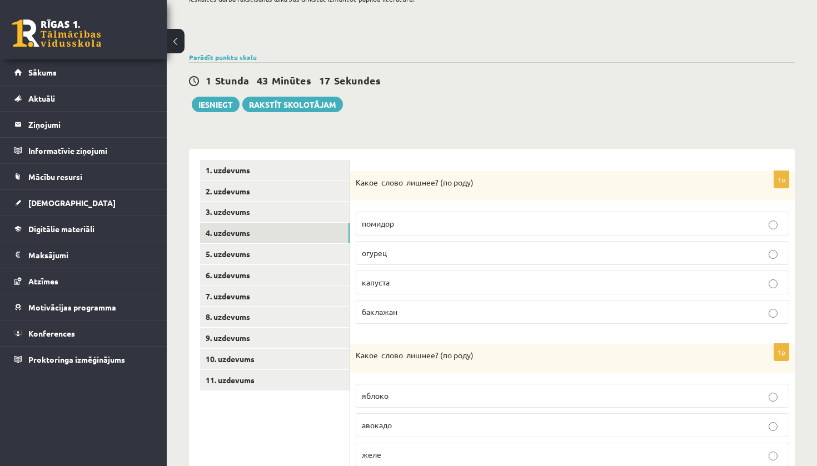
scroll to position [0, 0]
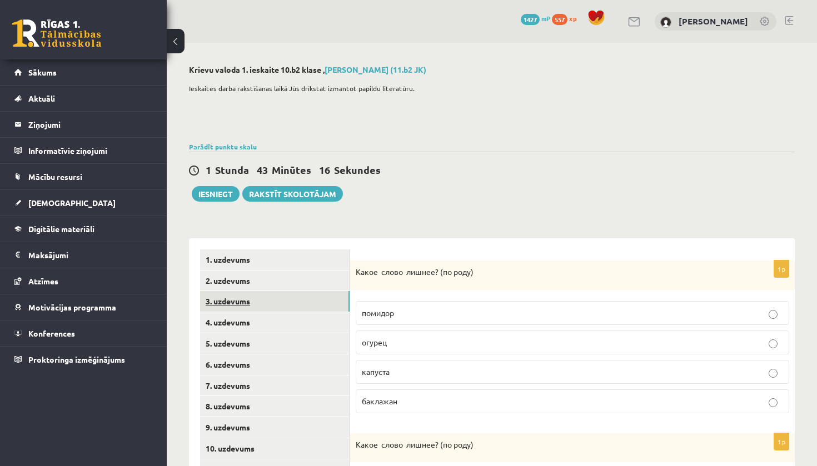
click at [316, 300] on link "3. uzdevums" at bounding box center [274, 301] width 149 height 21
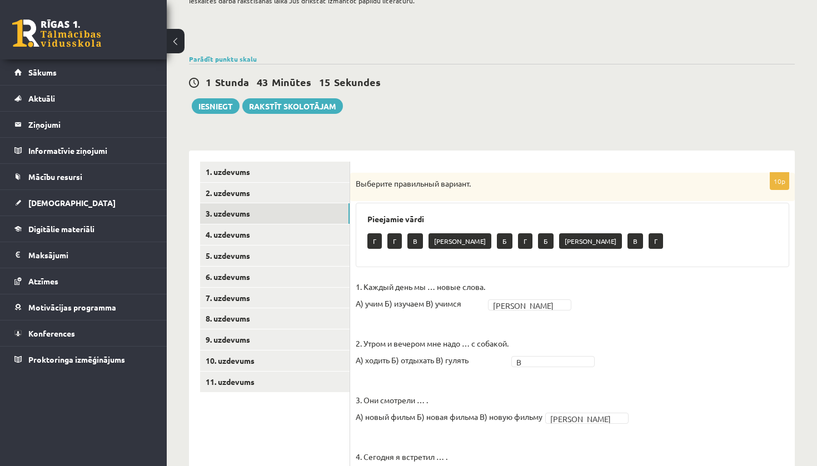
scroll to position [69, 0]
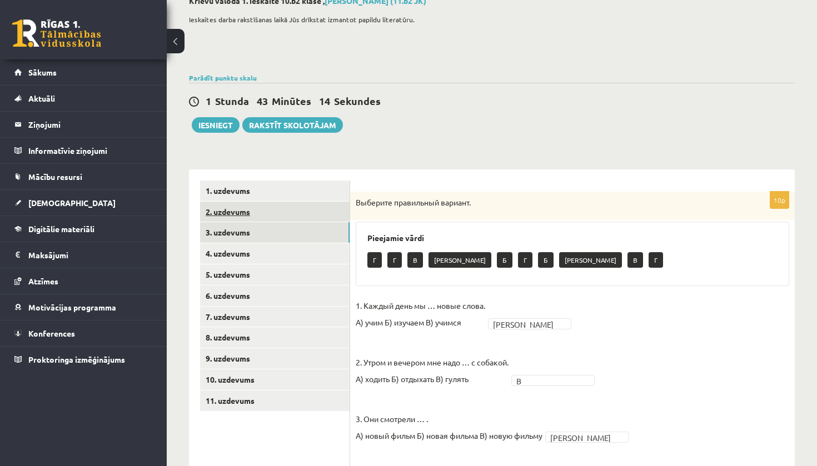
click at [318, 208] on link "2. uzdevums" at bounding box center [274, 212] width 149 height 21
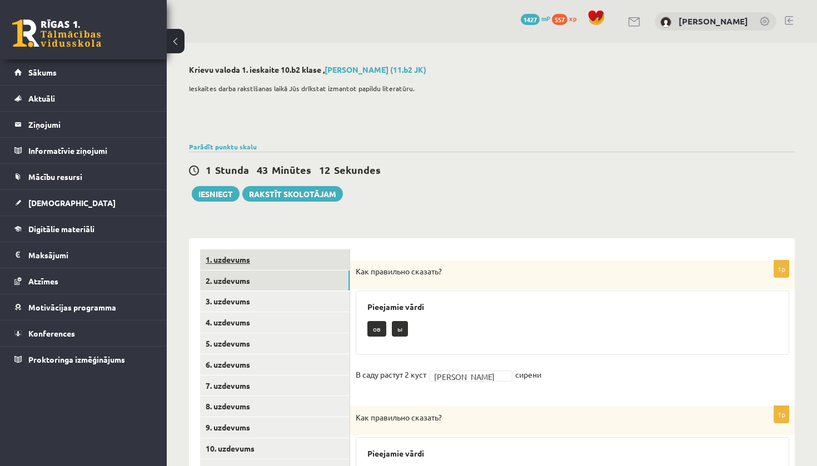
scroll to position [0, 0]
click at [284, 260] on link "1. uzdevums" at bounding box center [274, 260] width 149 height 21
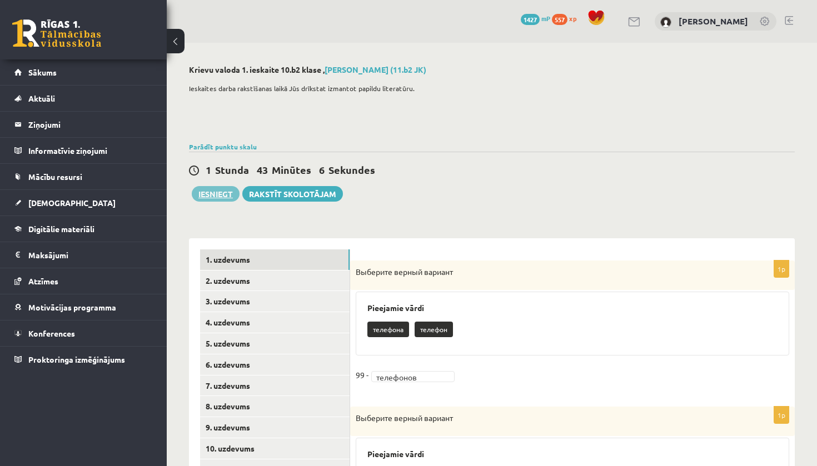
click at [224, 197] on button "Iesniegt" at bounding box center [216, 194] width 48 height 16
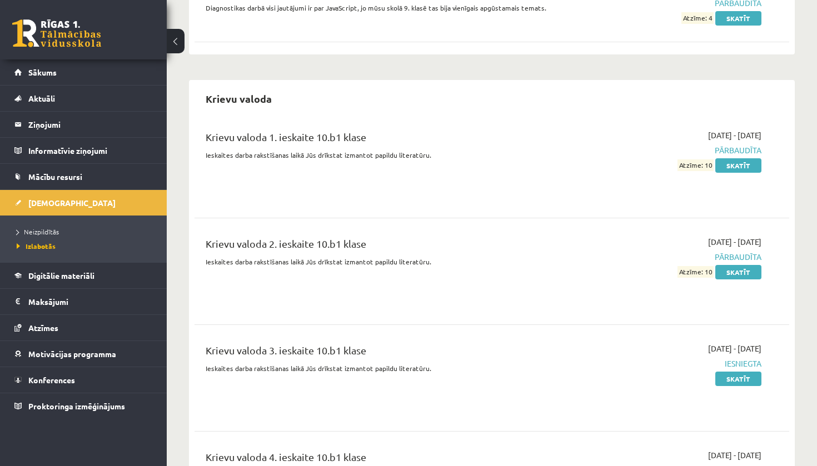
scroll to position [1719, 0]
